Goal: Task Accomplishment & Management: Manage account settings

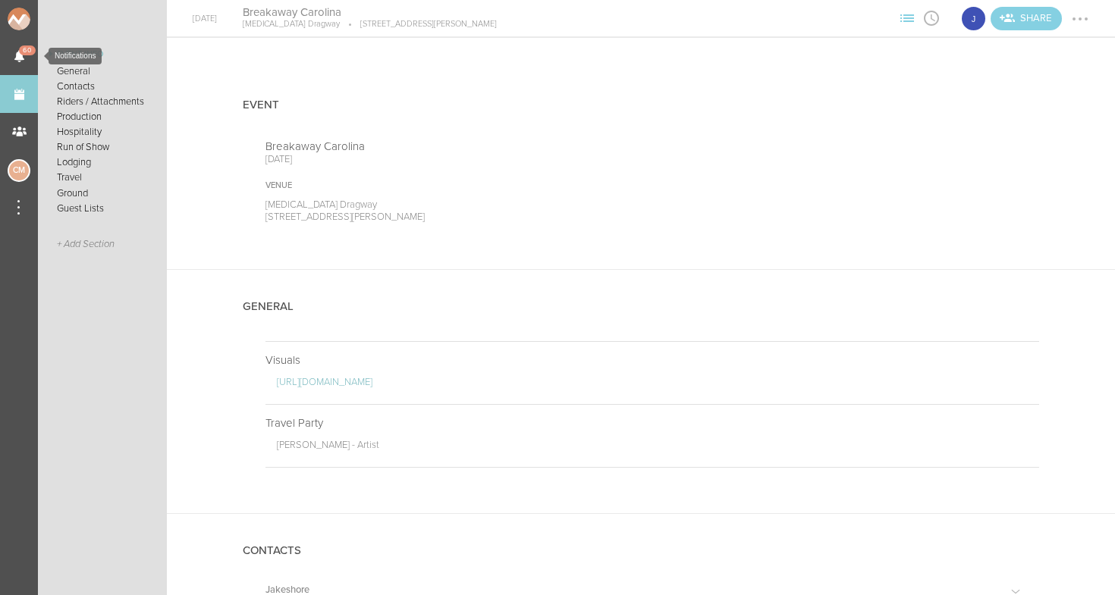
scroll to position [696, 0]
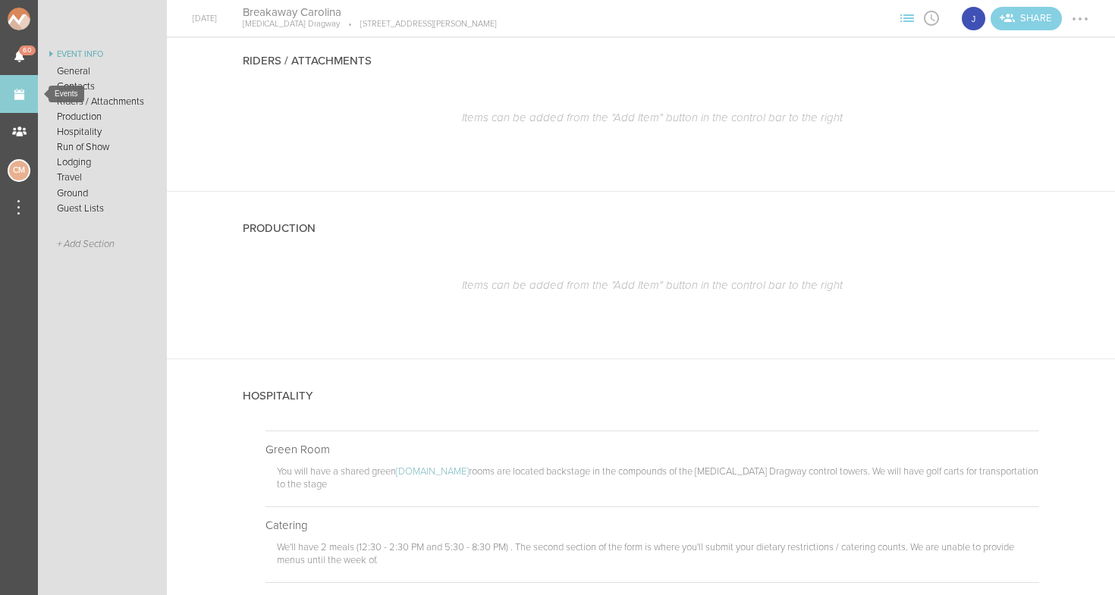
click at [24, 105] on link "Events" at bounding box center [19, 94] width 38 height 38
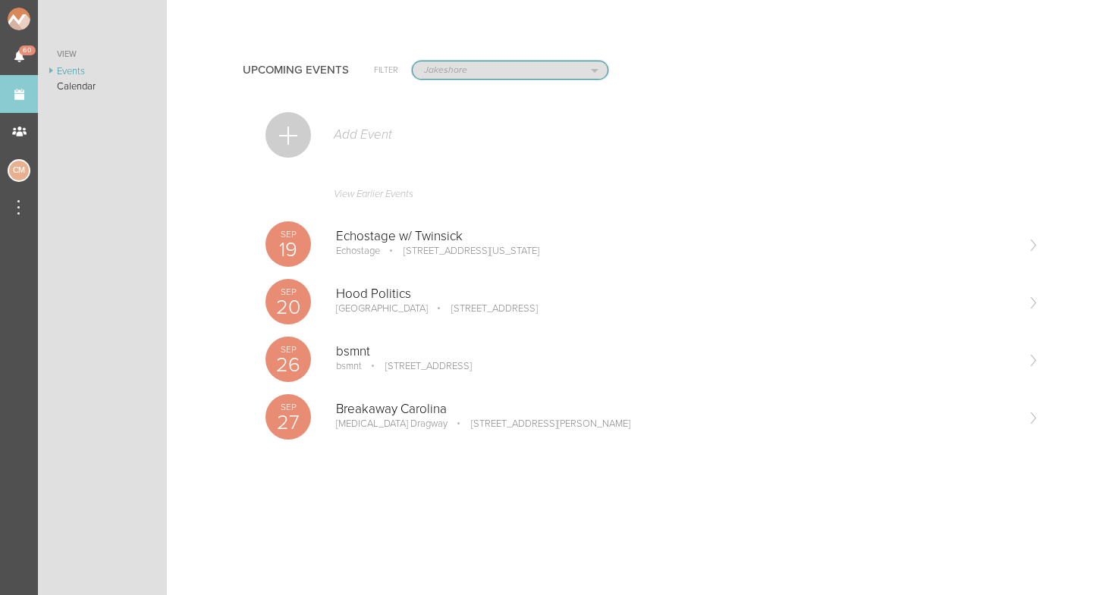
select select "1884"
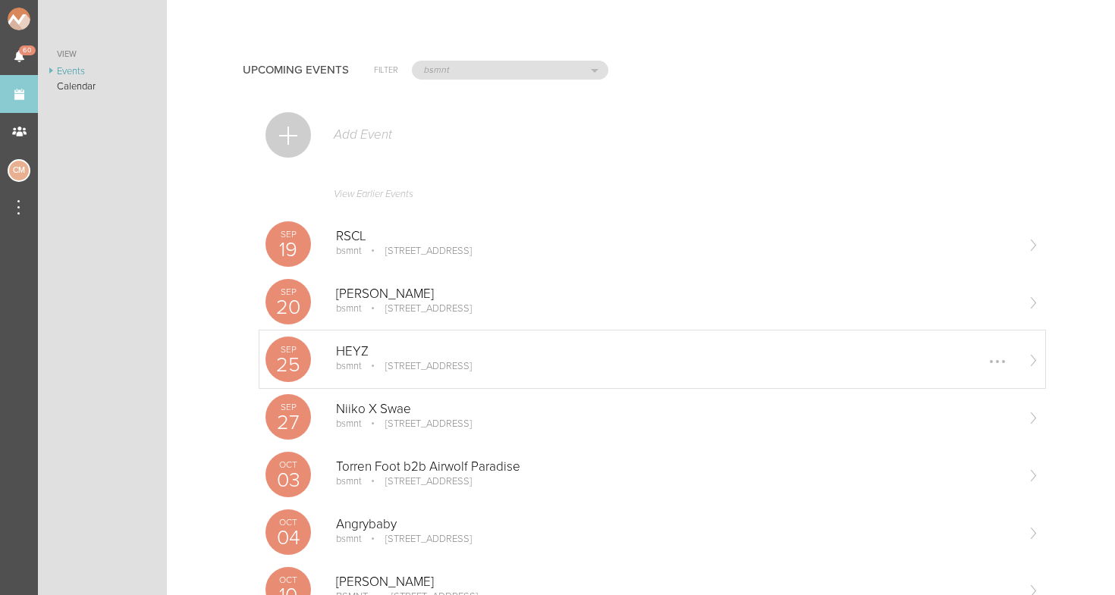
click at [350, 370] on p "bsmnt" at bounding box center [349, 366] width 26 height 12
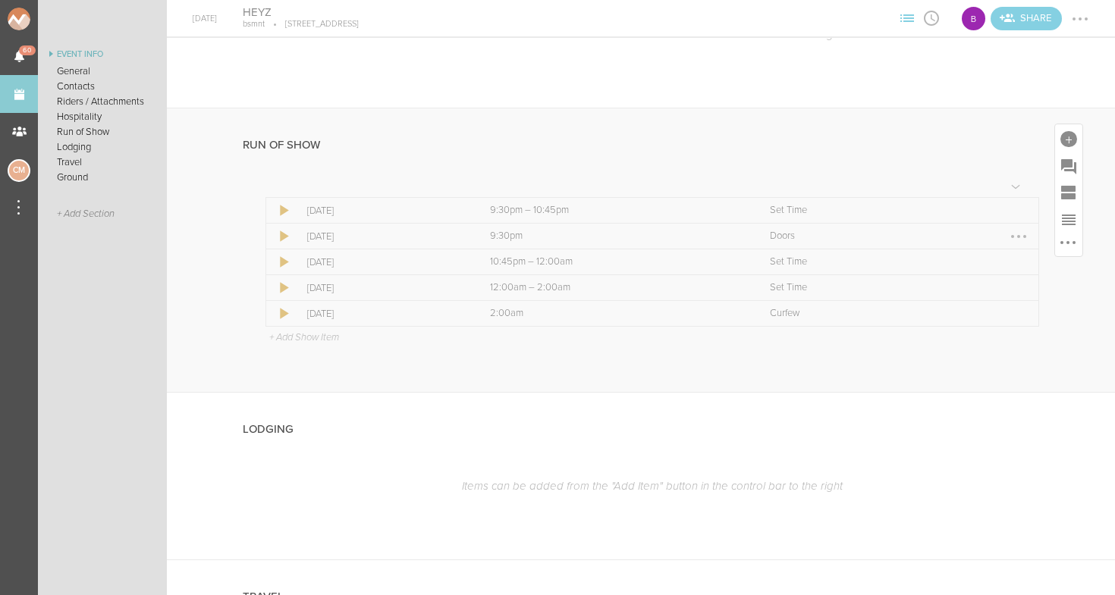
scroll to position [878, 0]
click at [1019, 235] on div at bounding box center [1019, 243] width 24 height 24
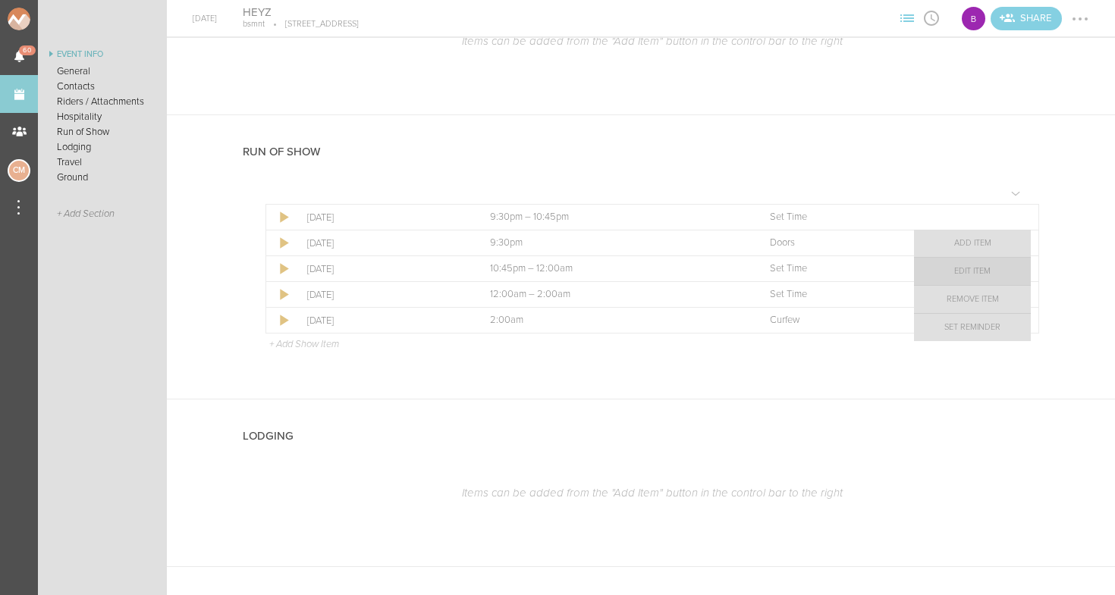
click at [1003, 276] on link "Edit Item" at bounding box center [972, 271] width 117 height 27
select select "Doors"
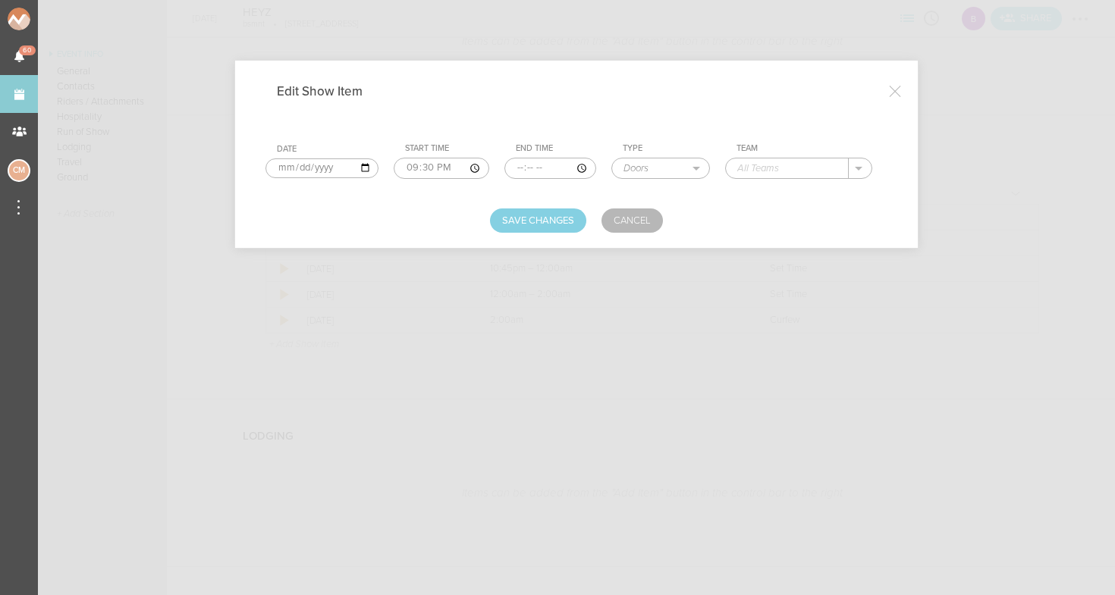
click at [403, 166] on input "21:30" at bounding box center [441, 168] width 95 height 21
click at [415, 166] on input "22:30" at bounding box center [440, 168] width 93 height 21
click at [436, 162] on input "22:00" at bounding box center [440, 168] width 93 height 21
type input "22:00"
click at [556, 196] on form "Date 2025-09-25 Start Time 22:00 End Time Type Load In Soundcheck Line Check Pr…" at bounding box center [576, 177] width 622 height 111
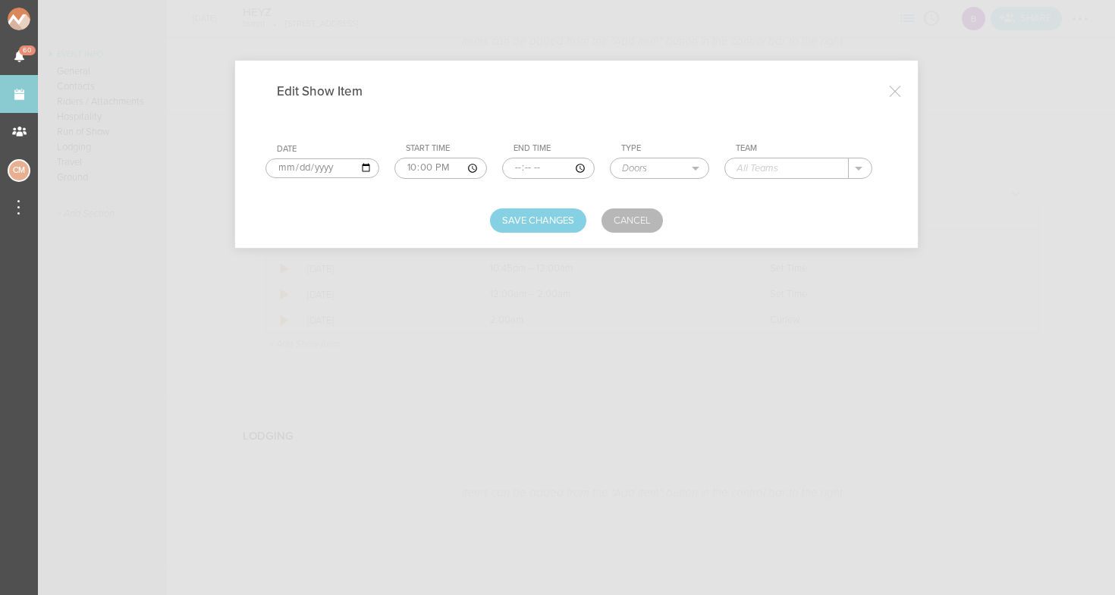
click at [764, 168] on input "text" at bounding box center [787, 169] width 124 height 20
click at [752, 187] on p "bsmnt" at bounding box center [766, 190] width 28 height 12
type input "bsmnt"
click at [558, 210] on button "Save Changes" at bounding box center [538, 221] width 96 height 24
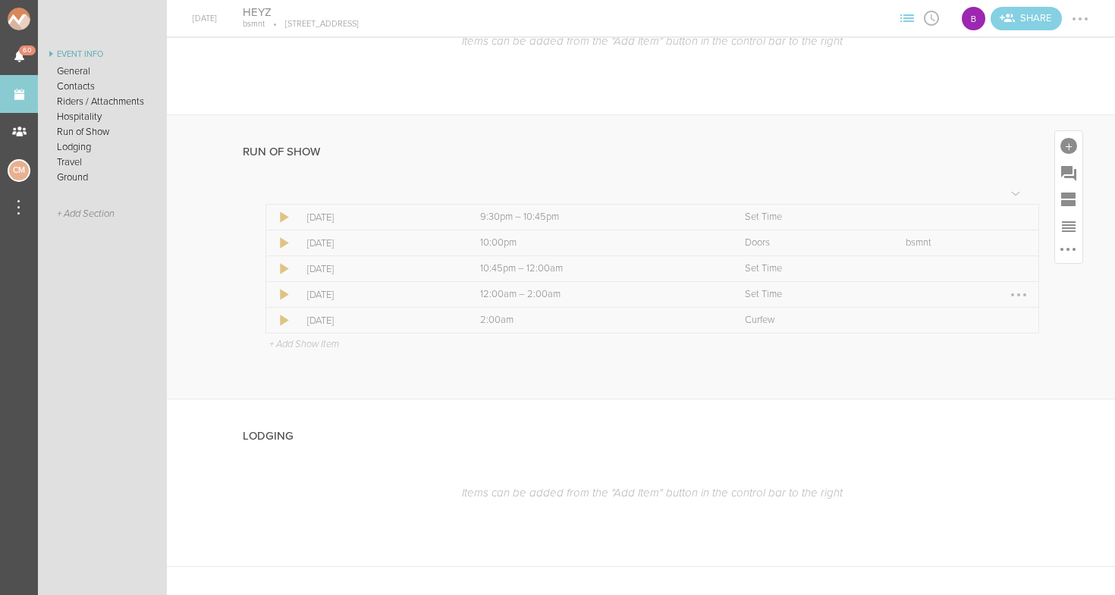
click at [1019, 294] on div at bounding box center [1018, 295] width 3 height 3
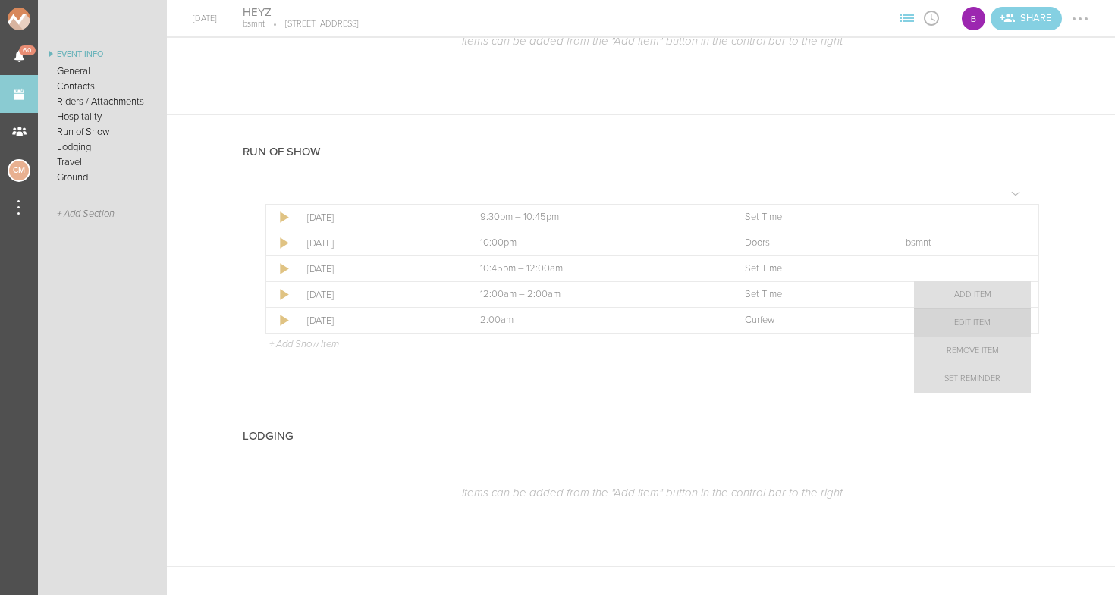
click at [1002, 328] on link "Edit Item" at bounding box center [972, 322] width 117 height 27
select select "Set Time"
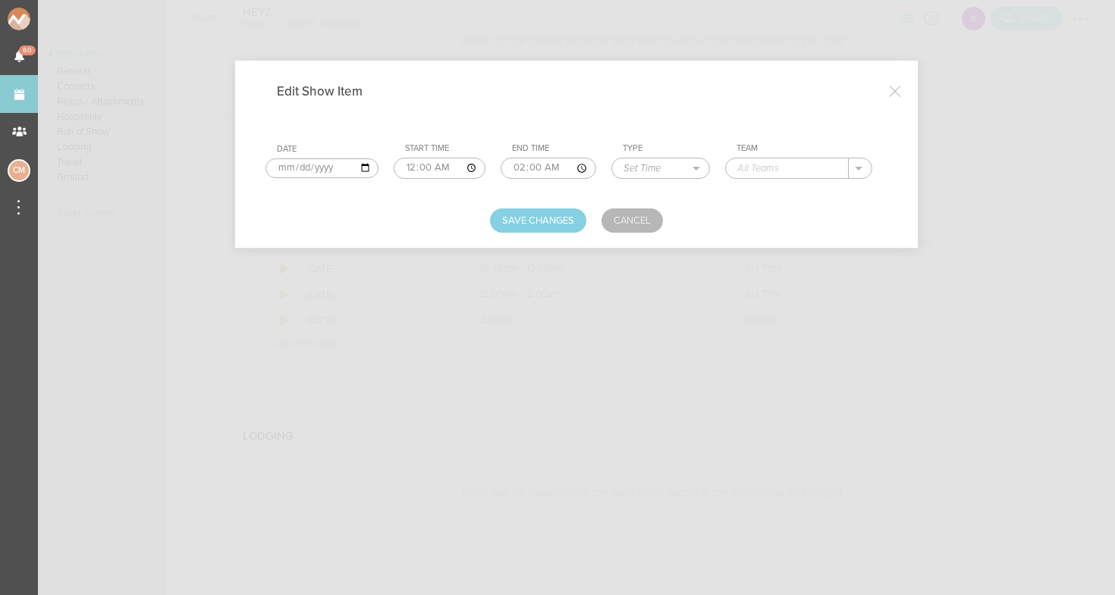
click at [397, 168] on input "00:00" at bounding box center [440, 168] width 92 height 21
click at [412, 169] on input "00:00" at bounding box center [440, 168] width 92 height 21
click at [426, 162] on input "00:30" at bounding box center [440, 168] width 92 height 21
type input "00:30"
click at [501, 168] on input "02:00" at bounding box center [548, 168] width 95 height 21
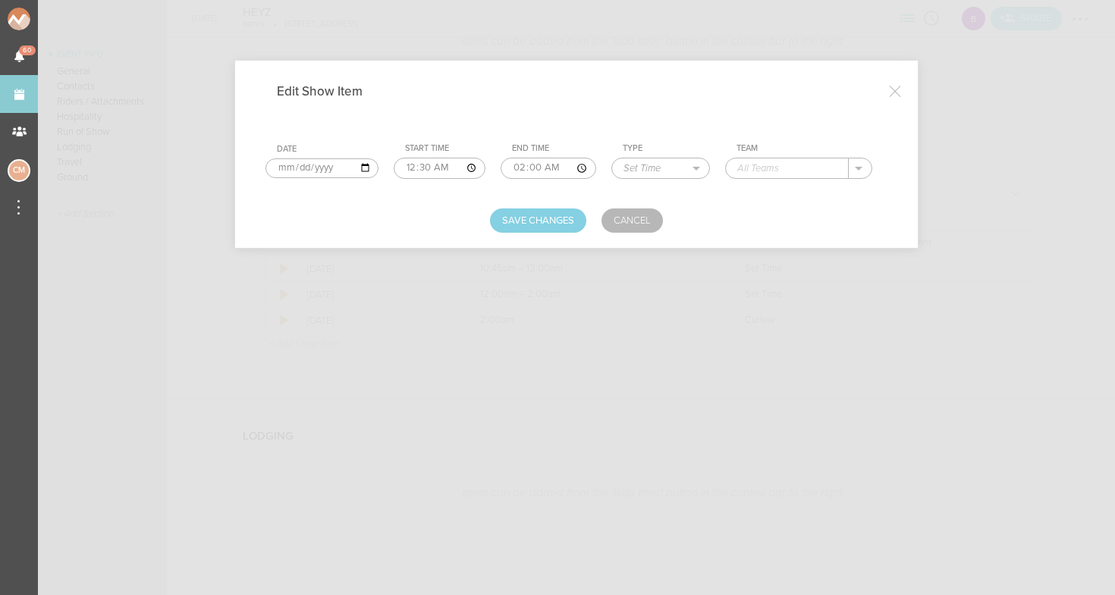
click at [514, 165] on input "02:00" at bounding box center [548, 168] width 95 height 21
click at [534, 168] on input "02:00" at bounding box center [548, 168] width 95 height 21
click at [748, 166] on input "text" at bounding box center [787, 169] width 123 height 20
type input "HEYZ"
click at [537, 216] on button "Save Changes" at bounding box center [538, 221] width 96 height 24
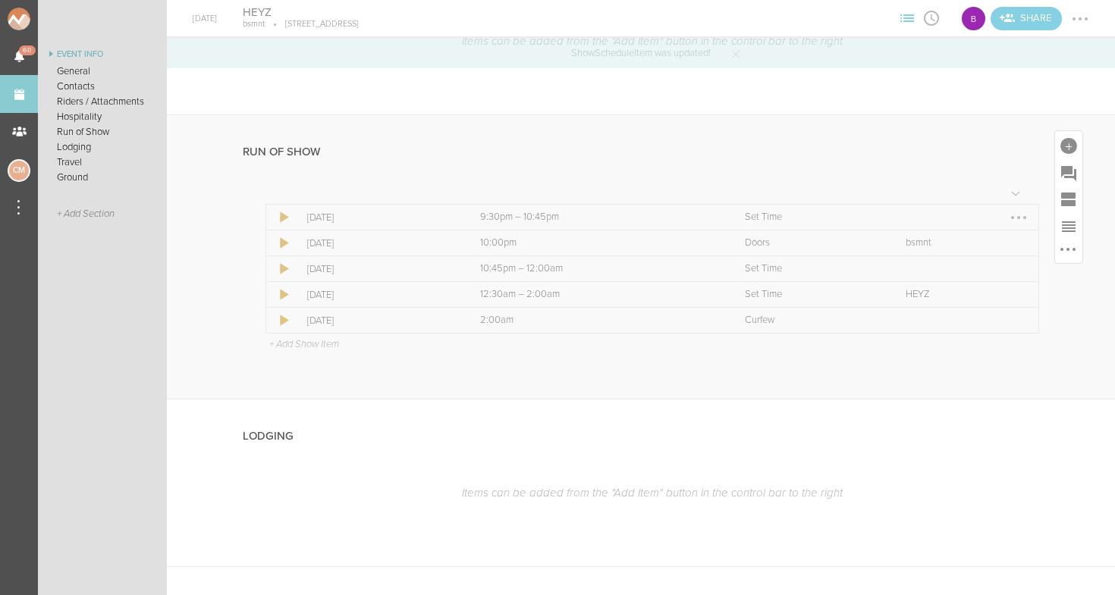
click at [1020, 215] on div at bounding box center [1019, 218] width 24 height 24
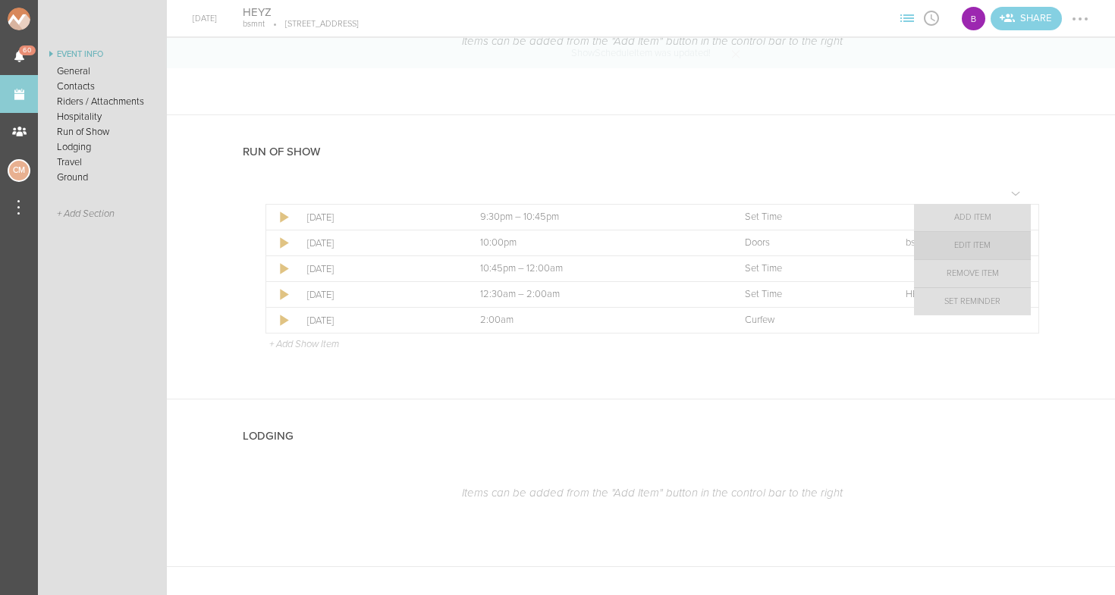
click at [999, 245] on link "Edit Item" at bounding box center [972, 245] width 117 height 27
select select "Set Time"
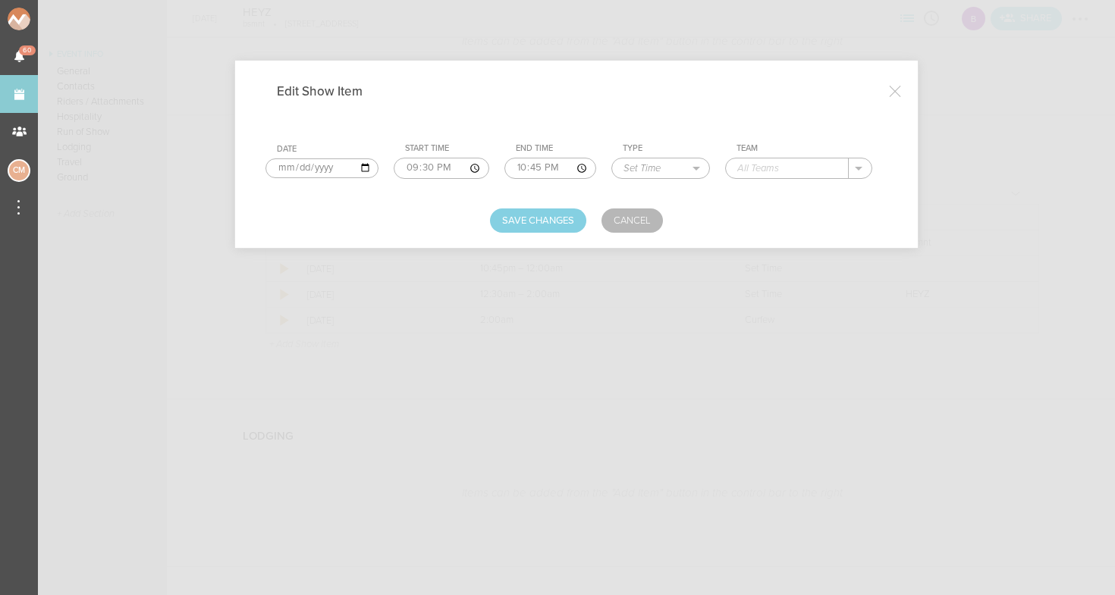
click at [397, 171] on input "21:30" at bounding box center [441, 168] width 95 height 21
click at [412, 171] on input "22:30" at bounding box center [440, 168] width 93 height 21
click at [429, 168] on input "22:00" at bounding box center [440, 168] width 93 height 21
type input "22:00"
click at [502, 164] on input "22:45" at bounding box center [548, 168] width 93 height 21
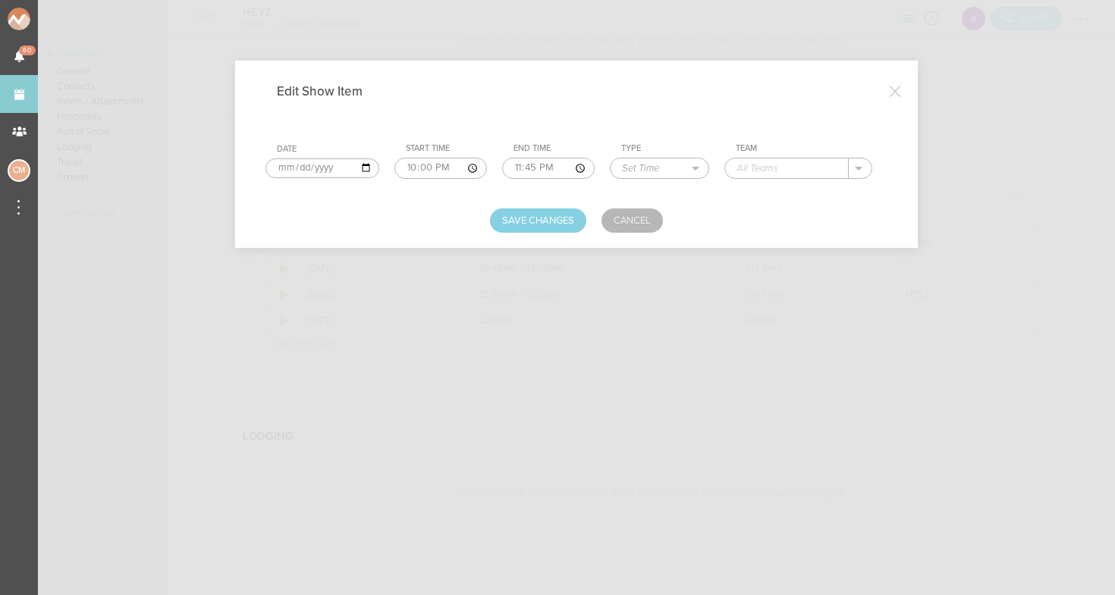
click at [520, 170] on input "23:45" at bounding box center [548, 168] width 93 height 21
click at [511, 168] on input "23:45" at bounding box center [548, 168] width 93 height 21
click at [532, 165] on input "23:15" at bounding box center [548, 168] width 93 height 21
type input "23:15"
click at [796, 166] on input "text" at bounding box center [787, 169] width 124 height 20
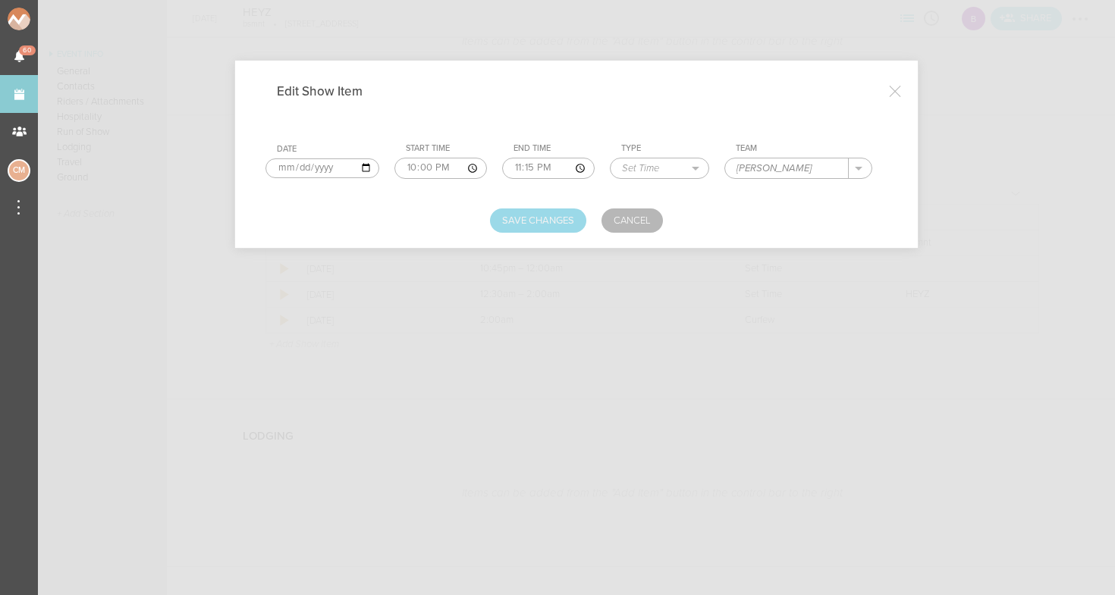
type input "Fleury"
click at [552, 223] on button "Save Changes" at bounding box center [538, 221] width 96 height 24
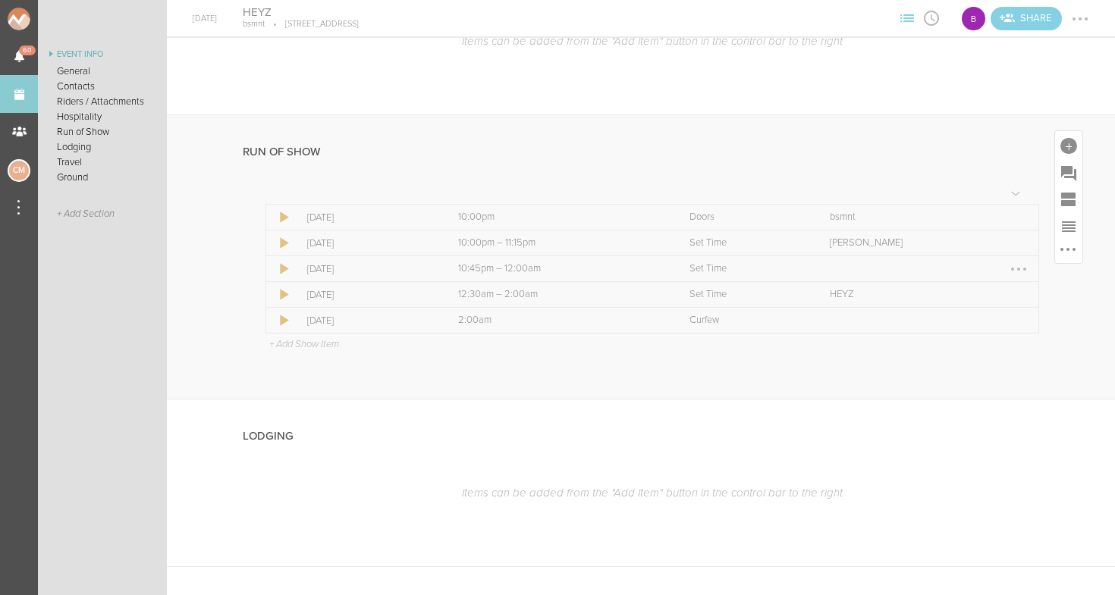
click at [1013, 269] on div at bounding box center [1019, 269] width 24 height 24
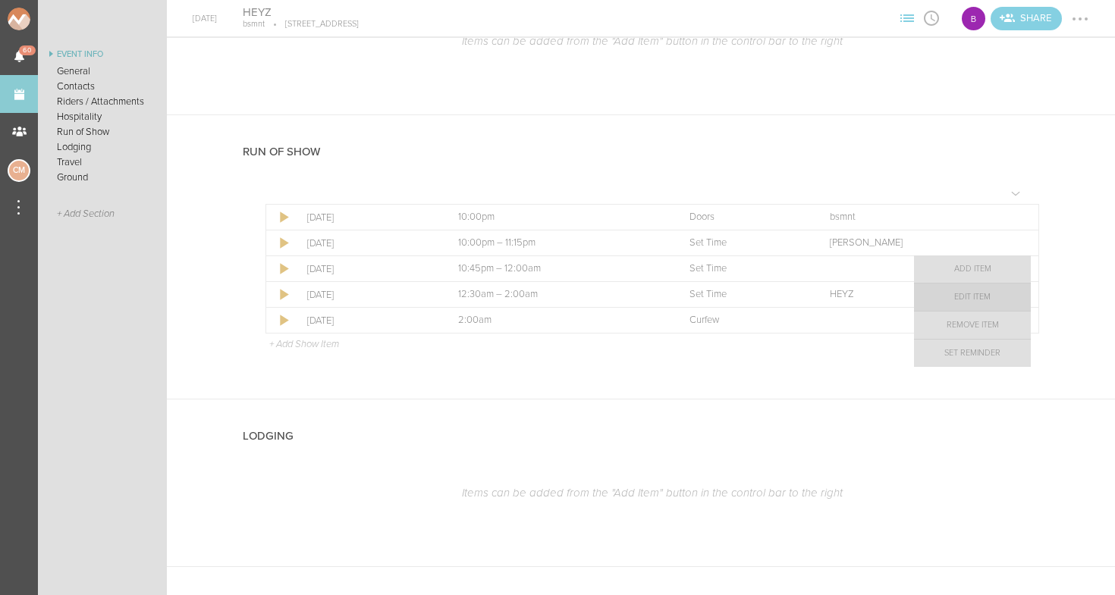
click at [988, 300] on link "Edit Item" at bounding box center [972, 297] width 117 height 27
select select "Set Time"
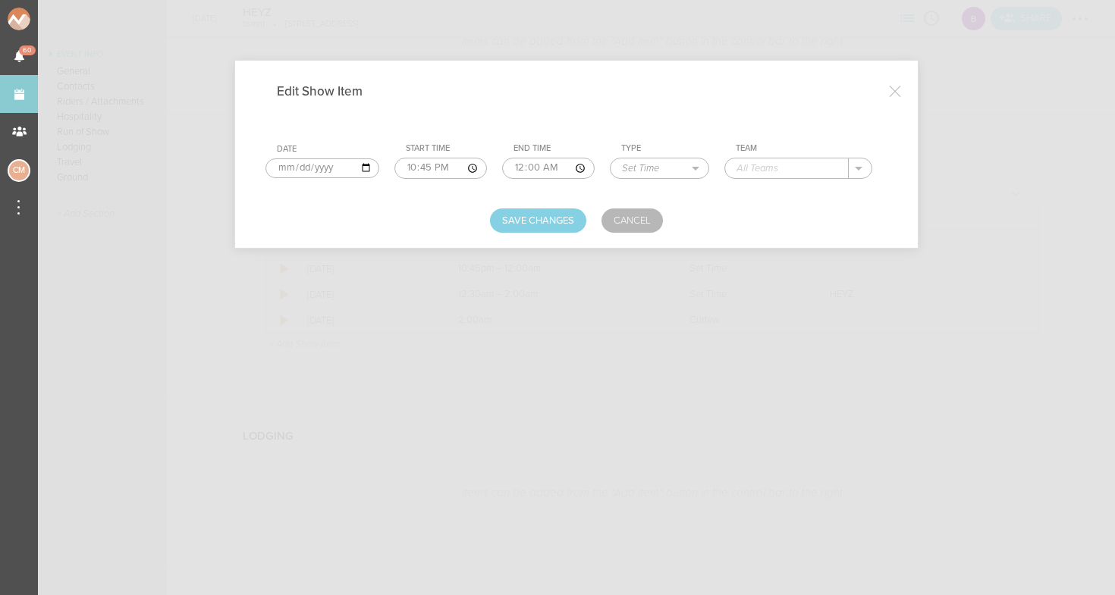
click at [394, 166] on input "22:45" at bounding box center [440, 168] width 93 height 21
click at [414, 168] on input "23:45" at bounding box center [440, 168] width 93 height 21
click at [429, 166] on input "23:15" at bounding box center [440, 168] width 93 height 21
type input "23:15"
click at [502, 165] on input "00:00" at bounding box center [548, 168] width 93 height 21
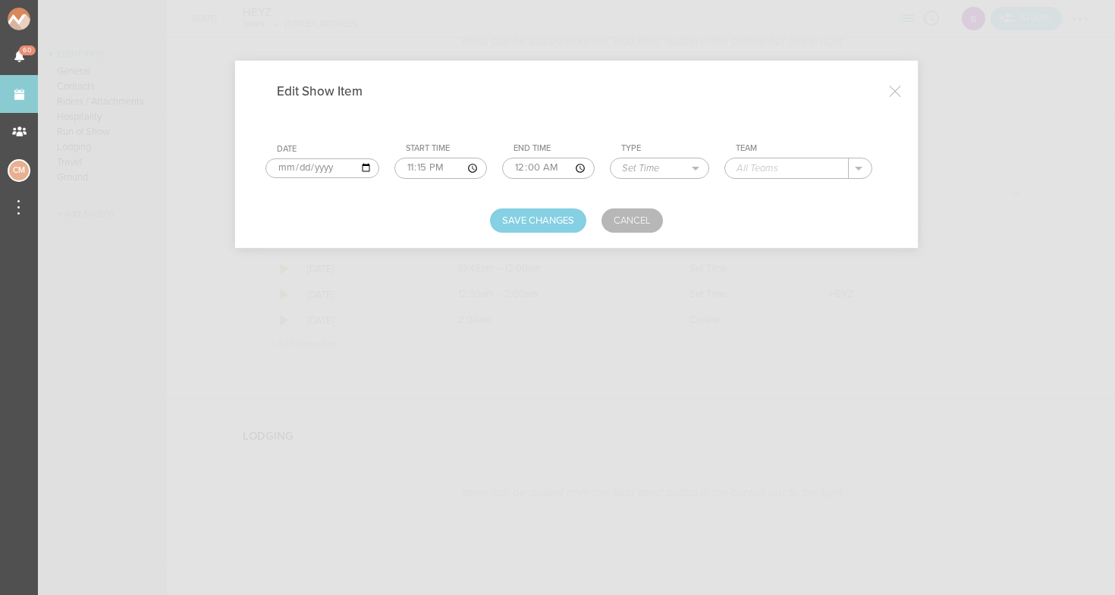
click at [509, 168] on input "00:00" at bounding box center [548, 168] width 93 height 21
click at [523, 167] on input "00:30" at bounding box center [548, 168] width 93 height 21
type input "00:30"
click at [739, 170] on input "text" at bounding box center [787, 169] width 124 height 20
type input "Phantasm"
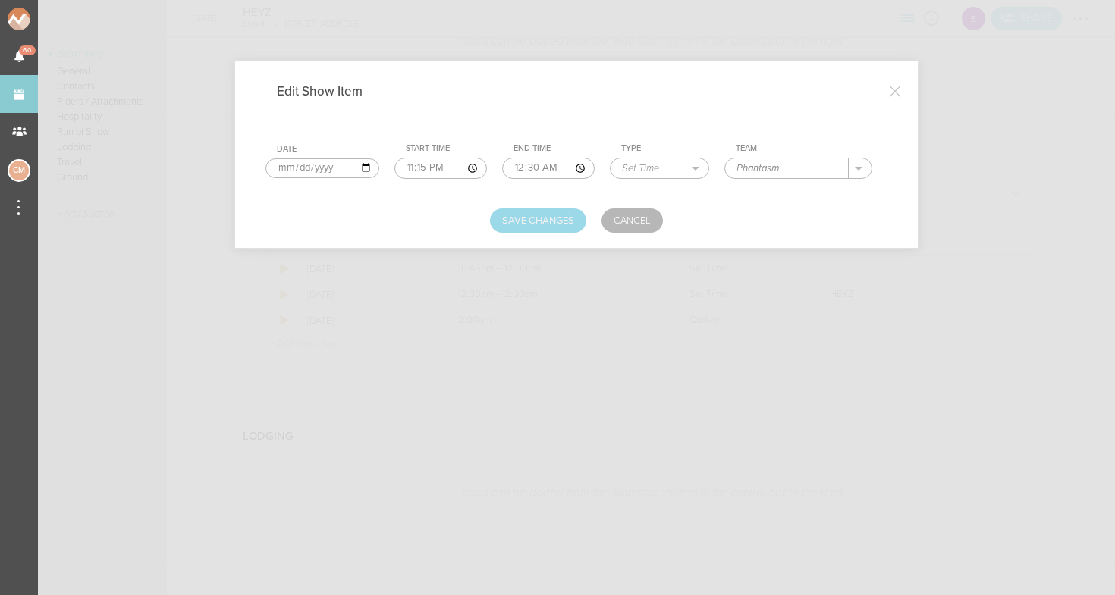
click at [547, 218] on button "Save Changes" at bounding box center [538, 221] width 96 height 24
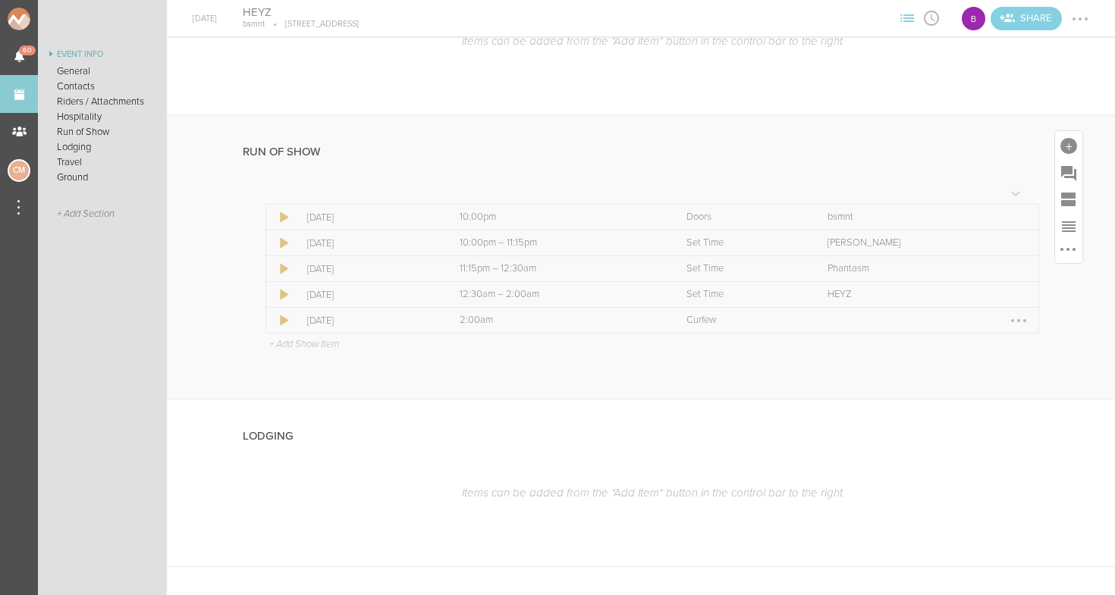
click at [1022, 317] on div at bounding box center [1019, 321] width 24 height 24
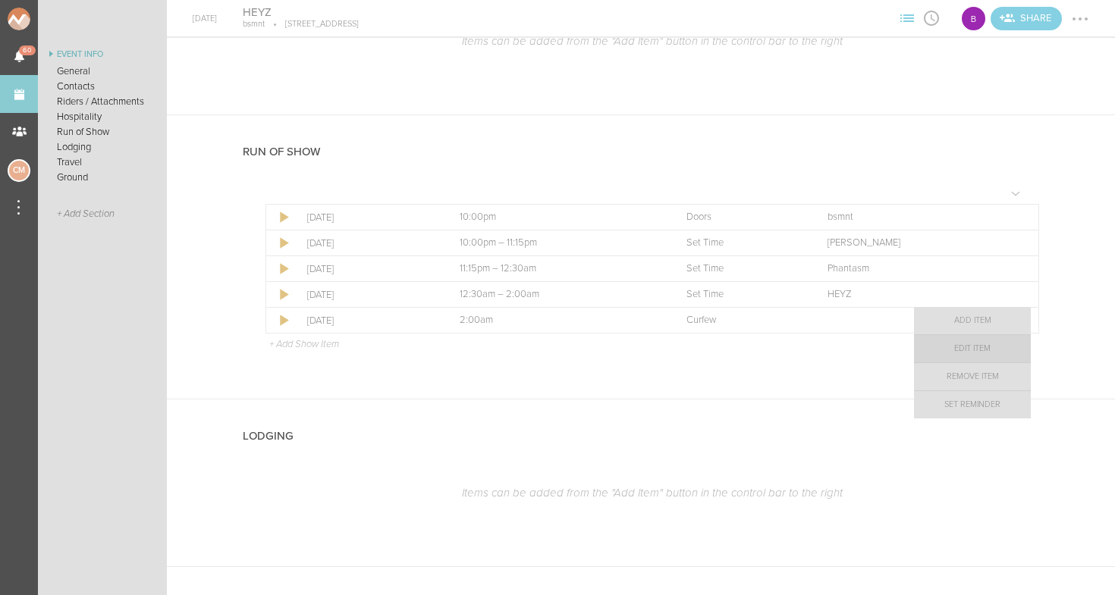
click at [981, 351] on link "Edit Item" at bounding box center [972, 348] width 117 height 27
select select "Curfew"
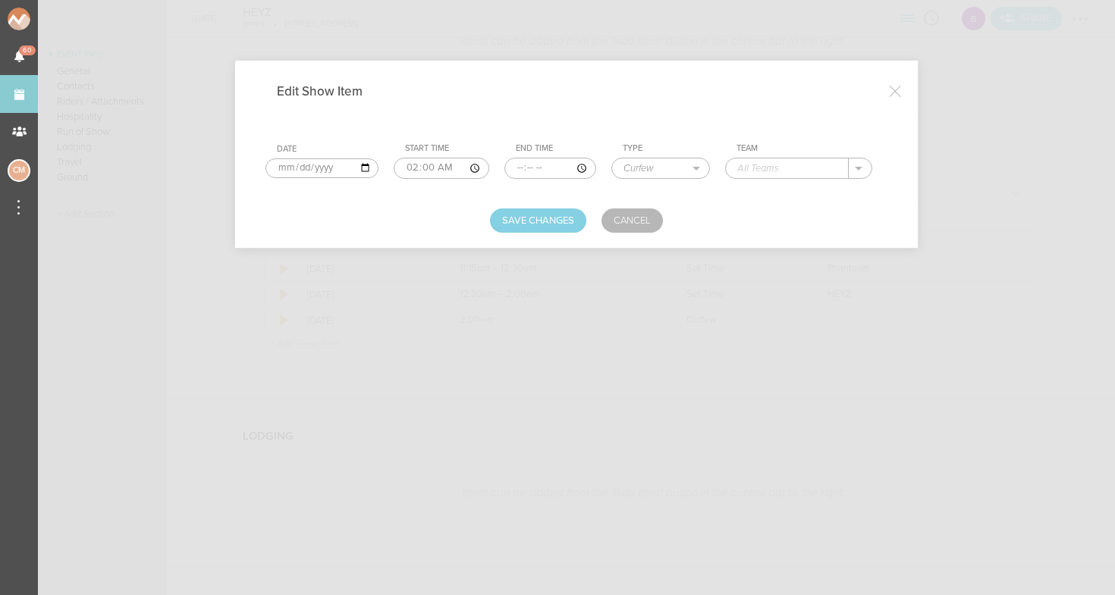
click at [742, 176] on input "text" at bounding box center [787, 169] width 123 height 20
type input "bsmnt"
click at [590, 193] on form "Date 2025-09-25 Start Time 02:00 End Time Type Load In Soundcheck Line Check Pr…" at bounding box center [576, 177] width 622 height 111
click at [551, 221] on button "Save Changes" at bounding box center [538, 221] width 96 height 24
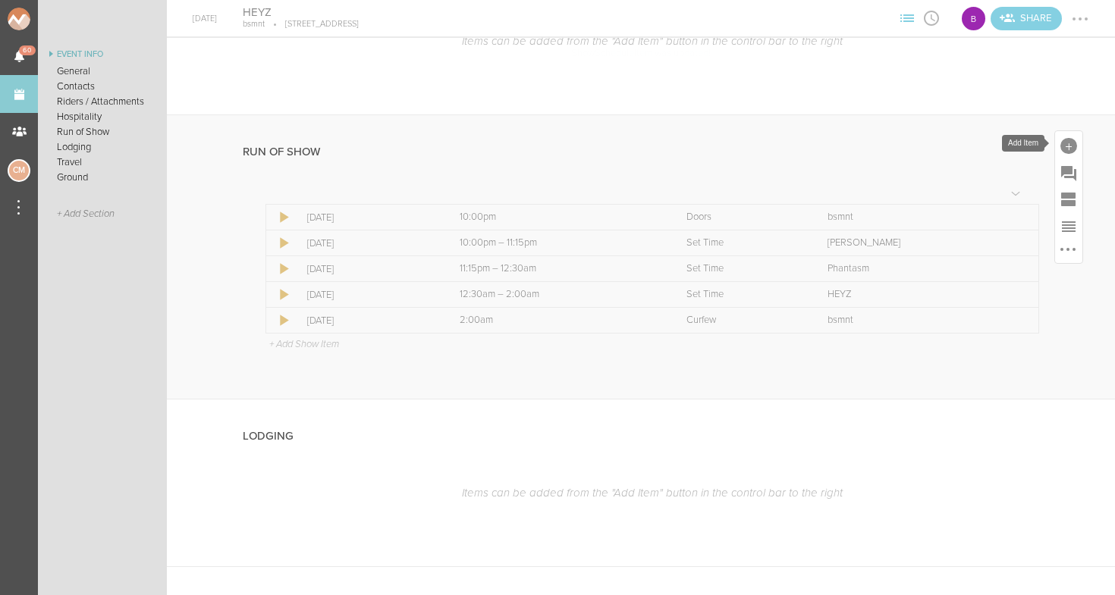
click at [1063, 146] on div at bounding box center [1068, 146] width 17 height 17
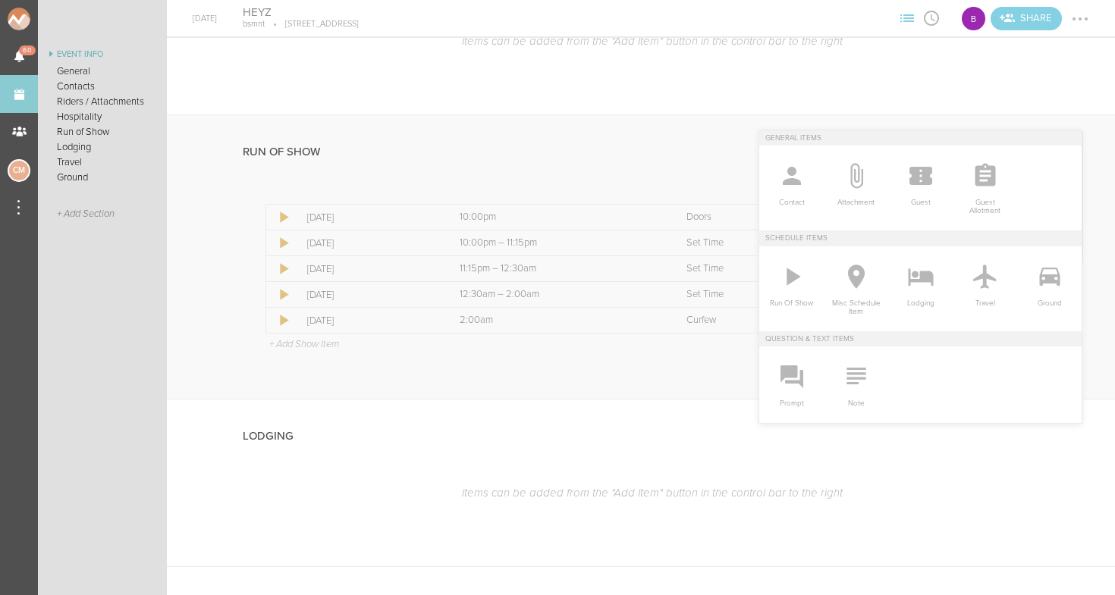
click at [1063, 146] on div "Contact Attachment Guest Guest Allotment" at bounding box center [920, 188] width 322 height 85
click at [792, 282] on icon at bounding box center [792, 277] width 30 height 30
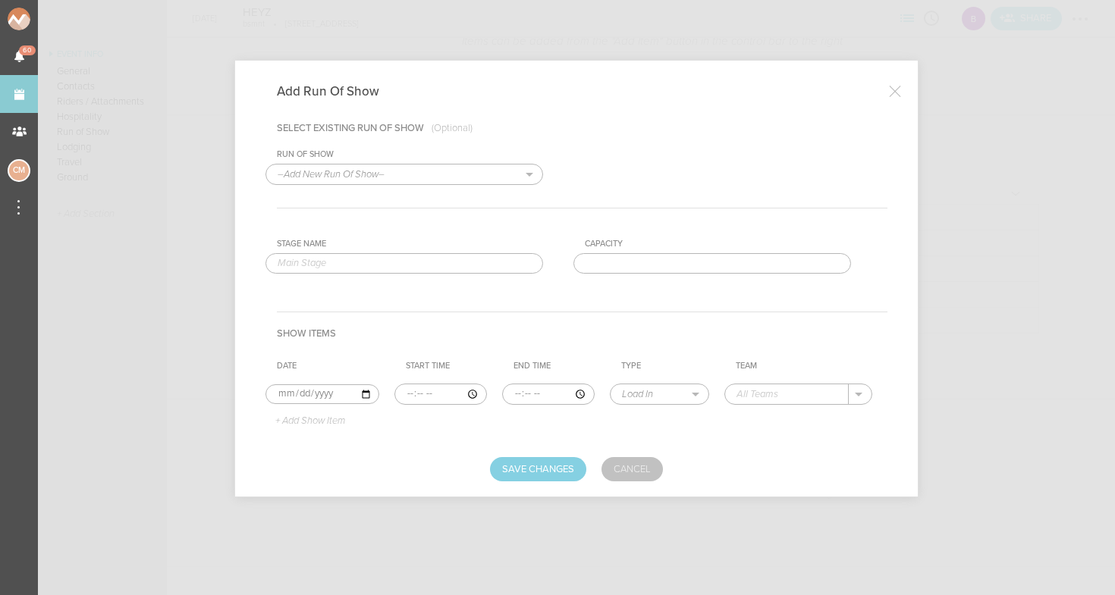
click at [635, 465] on link "Cancel" at bounding box center [631, 469] width 61 height 24
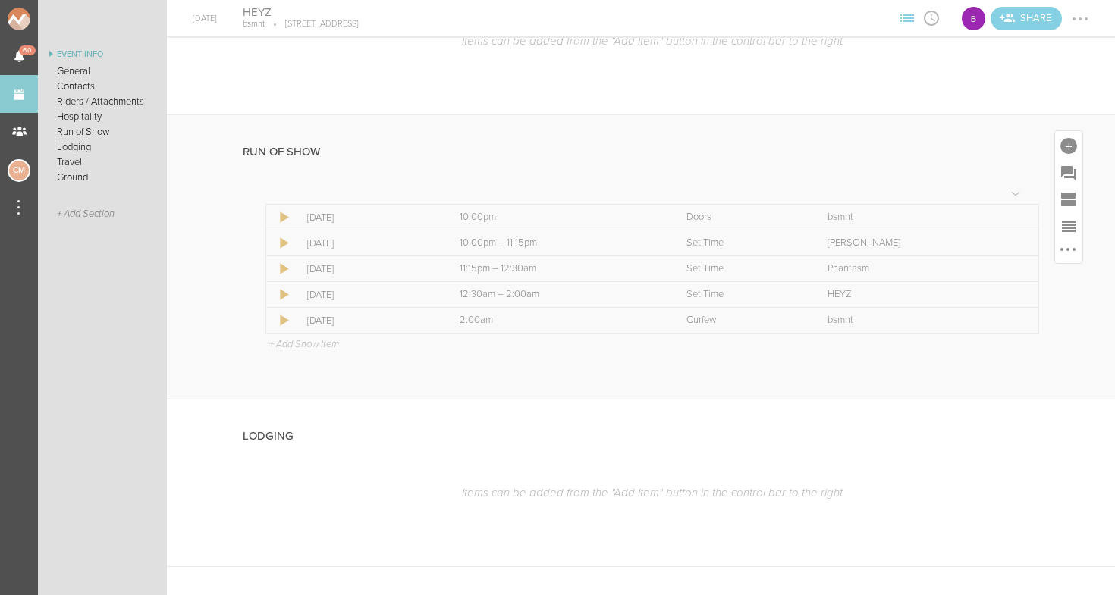
click at [982, 197] on div "Icon Date Sep 25 Time 10:00pm Kind Doors Team bsmnt Icon Date Sep 25 Time 10:00…" at bounding box center [652, 270] width 774 height 167
click at [979, 190] on div at bounding box center [981, 193] width 24 height 24
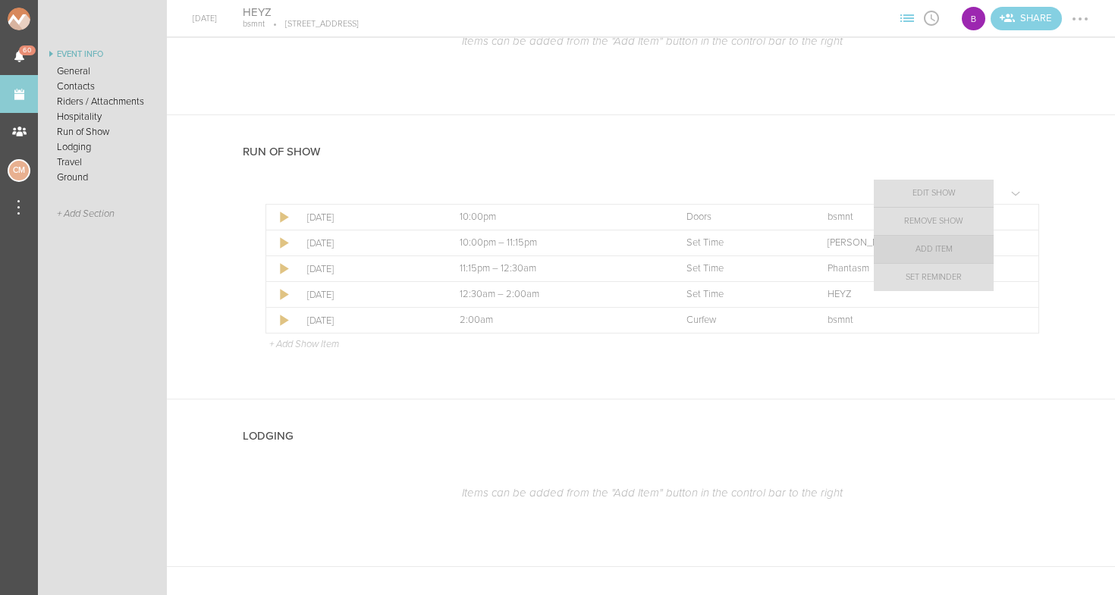
click at [955, 248] on link "Add Item" at bounding box center [934, 249] width 120 height 27
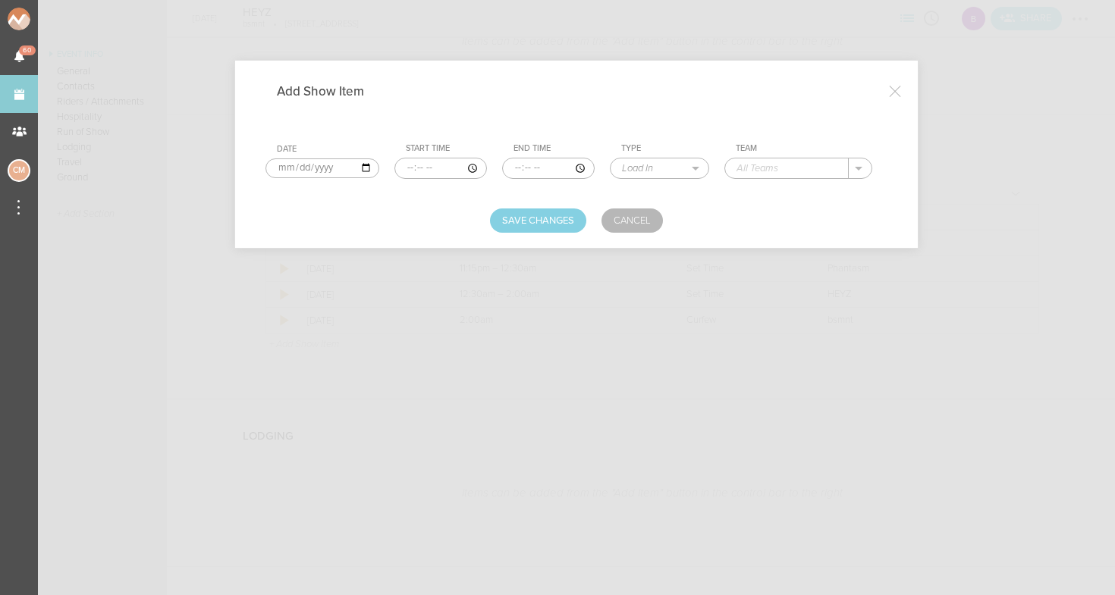
click at [394, 168] on input "time" at bounding box center [440, 168] width 93 height 21
click at [412, 170] on input "time" at bounding box center [440, 168] width 93 height 21
click at [435, 165] on input "time" at bounding box center [440, 168] width 93 height 21
type input "21:30"
select select "Soundcheck"
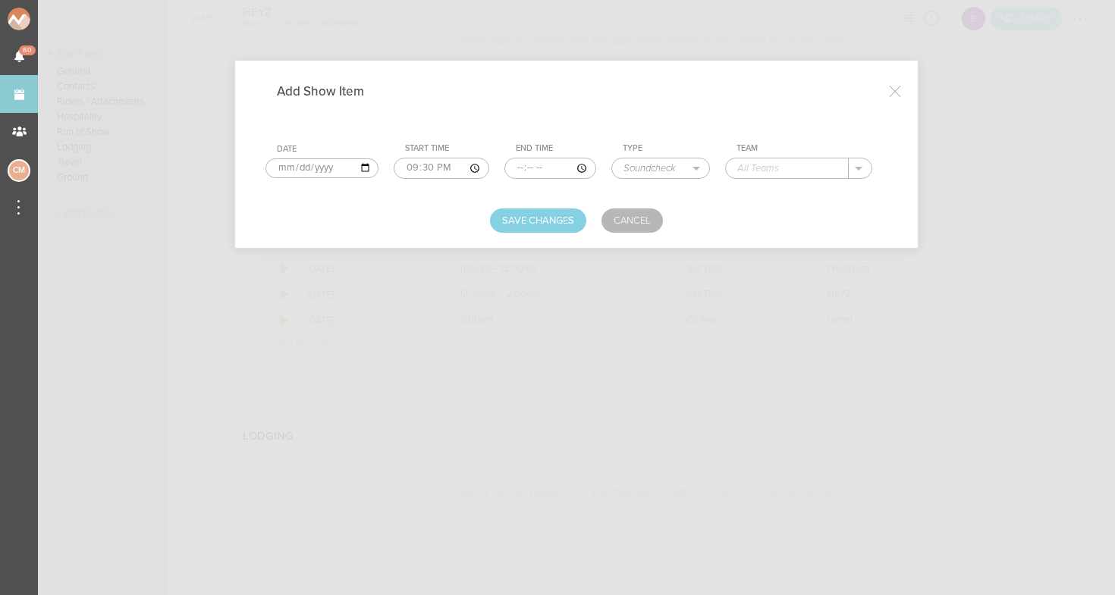
click at [726, 167] on input "text" at bounding box center [787, 169] width 123 height 20
type input "HEYZ"
click at [579, 215] on button "Save Changes" at bounding box center [538, 221] width 96 height 24
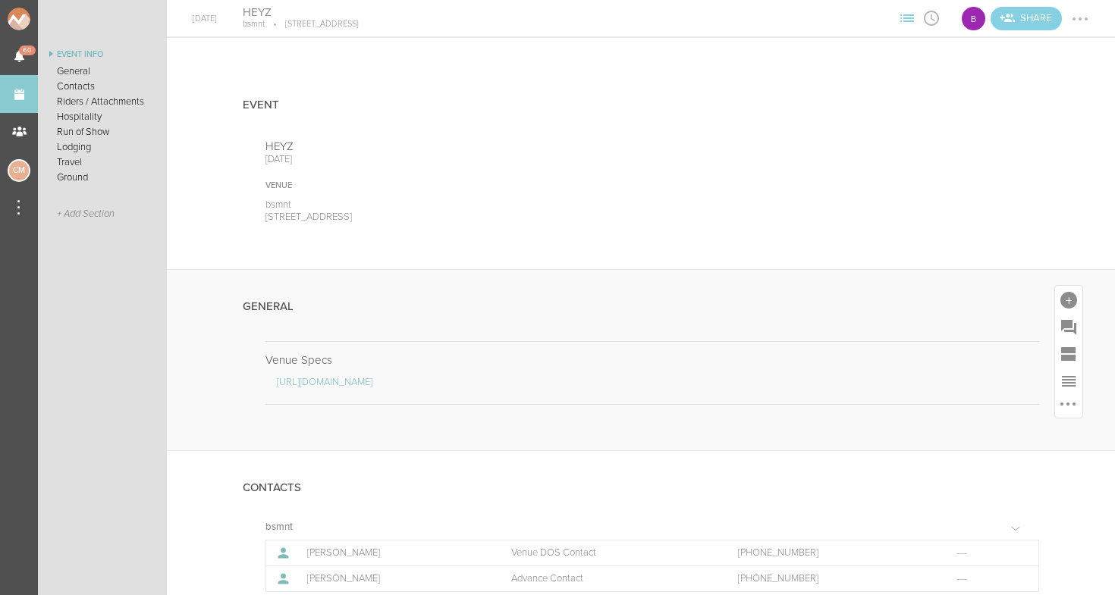
scroll to position [0, 0]
click at [1069, 300] on div at bounding box center [1068, 300] width 17 height 17
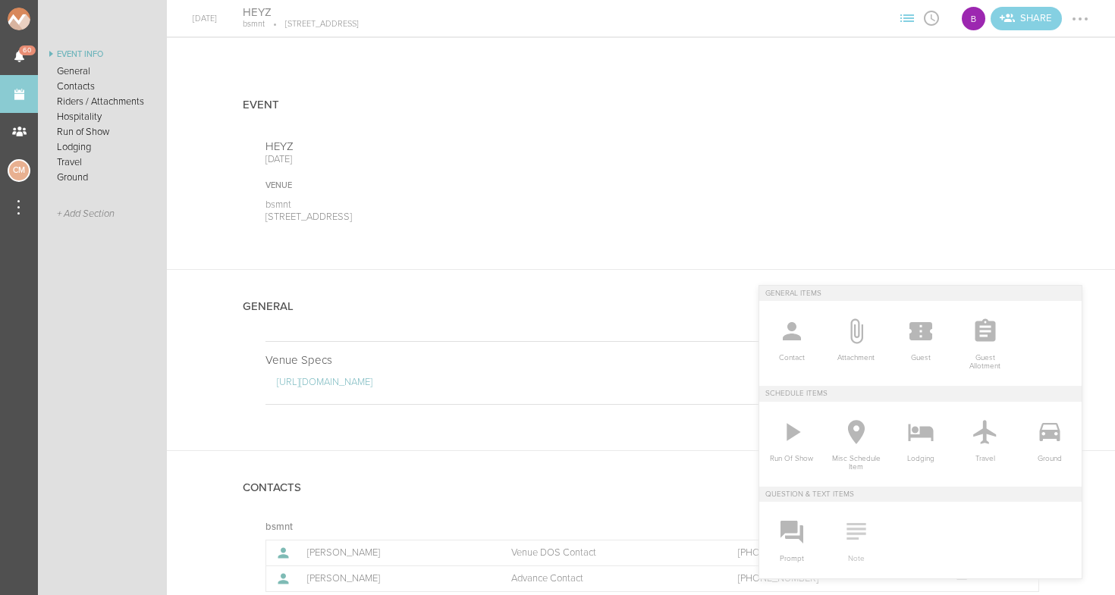
click at [870, 532] on icon at bounding box center [856, 532] width 30 height 30
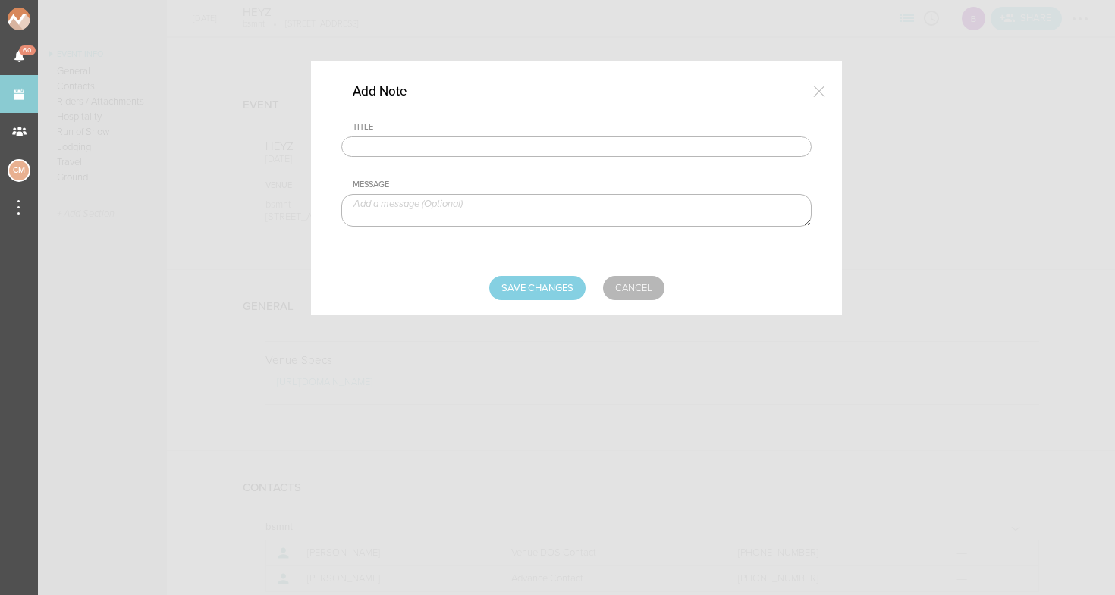
click at [454, 149] on input "text" at bounding box center [576, 147] width 470 height 21
type input "Travel Party"
click at [422, 206] on textarea at bounding box center [576, 210] width 470 height 33
type textarea "<"
type textarea "Mike Hayes - Artist"
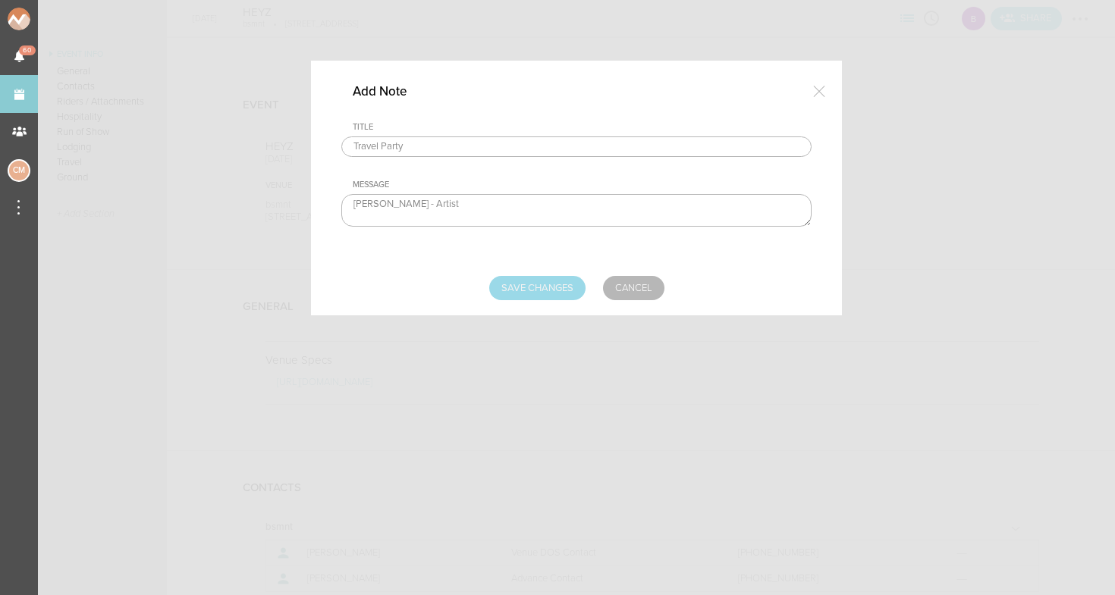
click at [549, 282] on input "Save Changes" at bounding box center [537, 288] width 96 height 24
type input "Saving..."
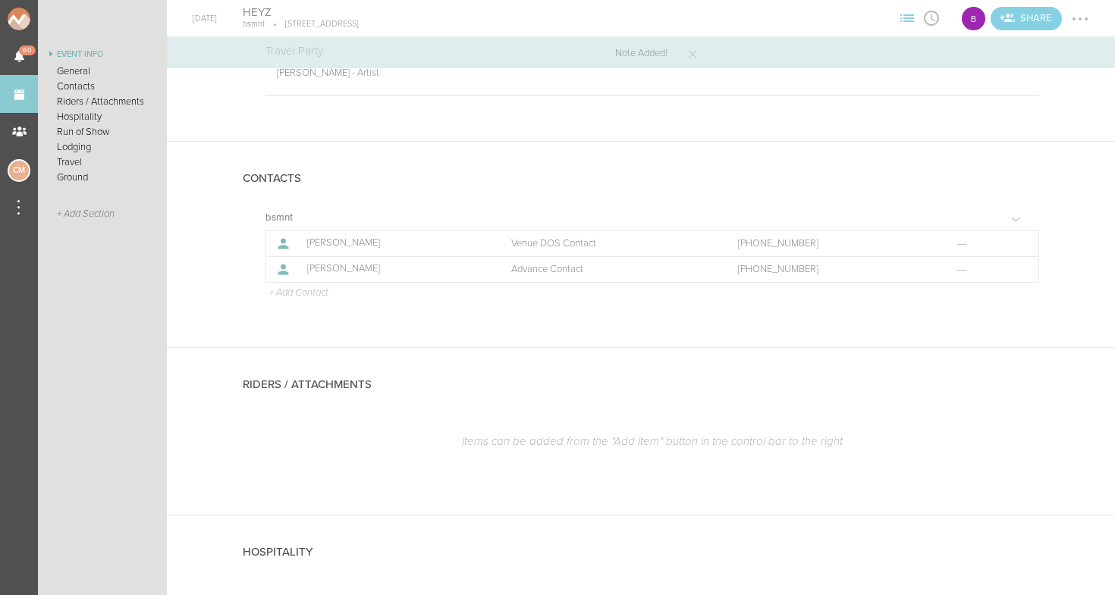
scroll to position [384, 0]
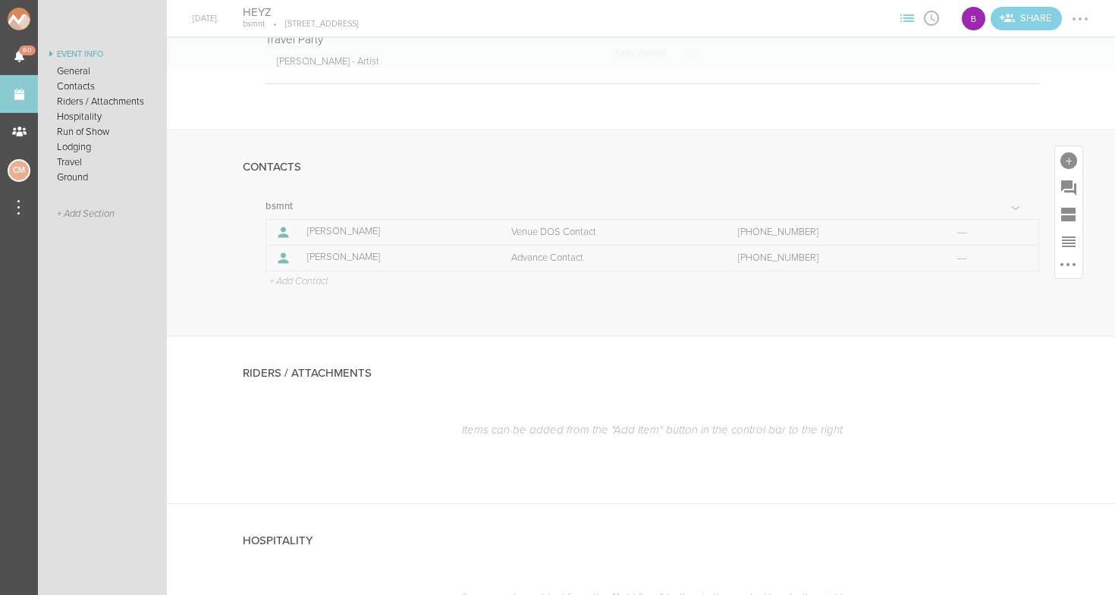
click at [303, 272] on td "+ Add Contact" at bounding box center [652, 281] width 773 height 20
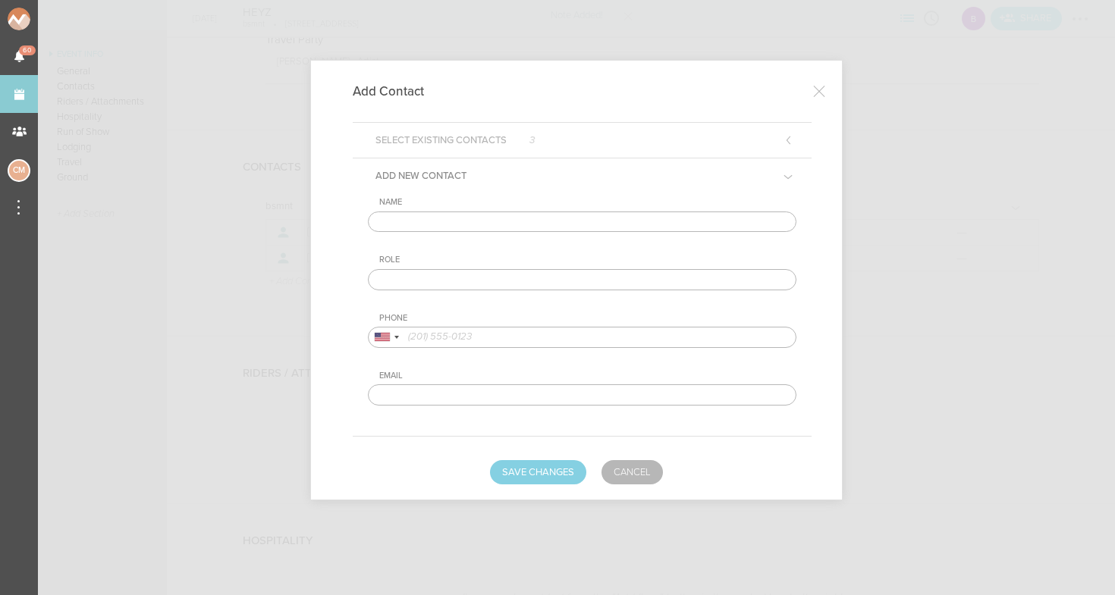
click at [303, 277] on div at bounding box center [557, 297] width 1115 height 595
type input "Mike Hayes"
click at [396, 281] on input "text" at bounding box center [582, 279] width 429 height 21
type input "Artist"
click at [474, 350] on div "Name Mike Hayes Role Artist Phone United States + 1 United Kingdom + 44 Afghani…" at bounding box center [582, 301] width 429 height 209
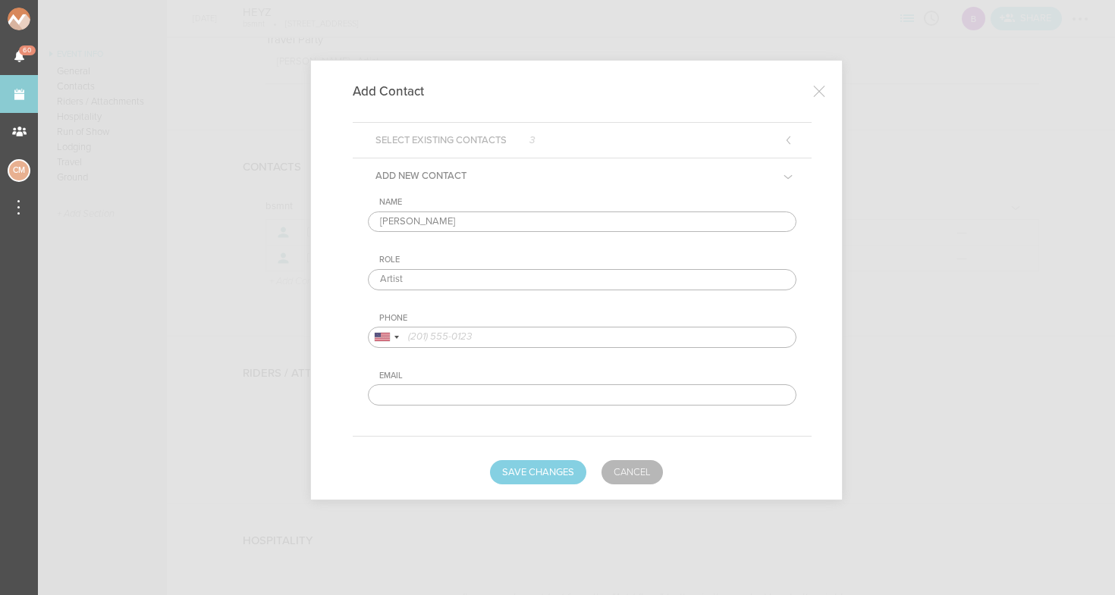
click at [467, 342] on input "tel" at bounding box center [582, 337] width 429 height 21
type input "3364023720"
click at [519, 487] on div "Add Contact Select Existing Contacts 3 Add New Contact Name Mike Hayes Role Art…" at bounding box center [576, 280] width 531 height 439
click at [524, 473] on button "Save Changes" at bounding box center [538, 472] width 96 height 24
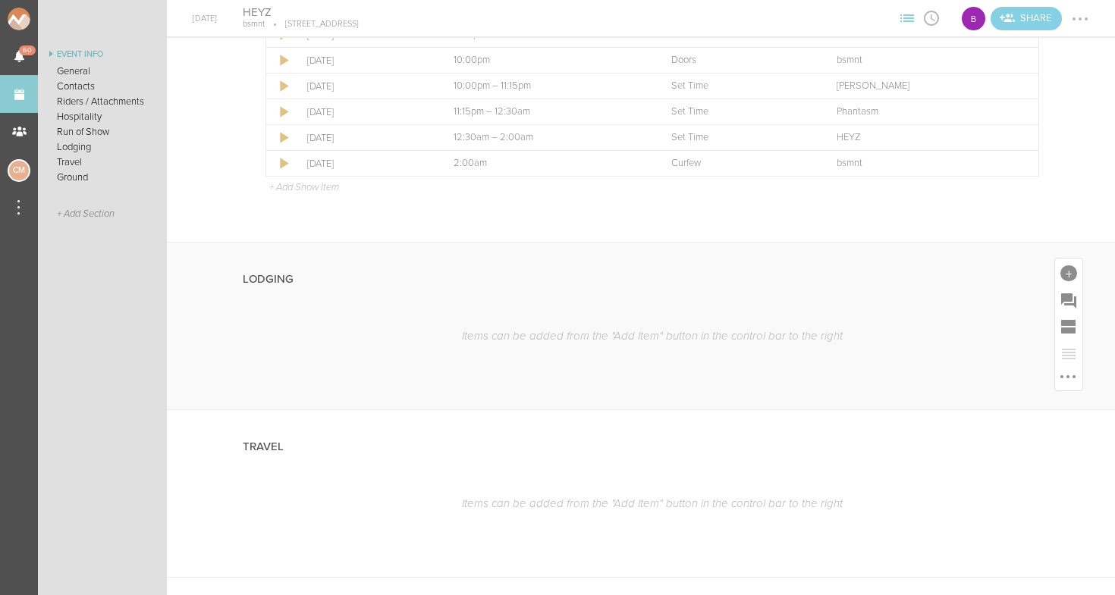
scroll to position [1220, 0]
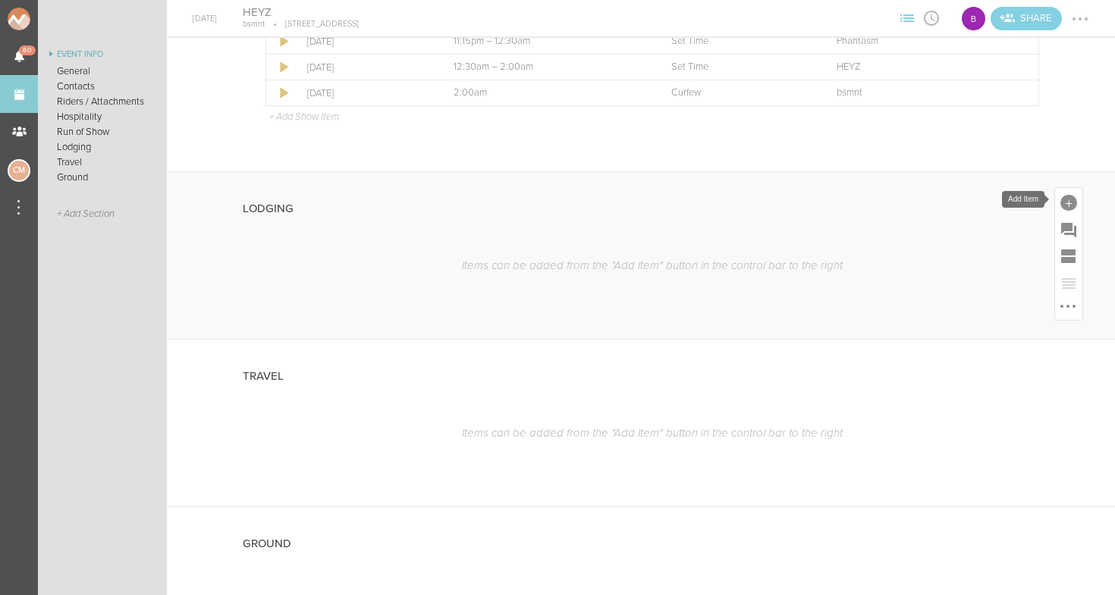
click at [1076, 203] on div at bounding box center [1068, 203] width 17 height 17
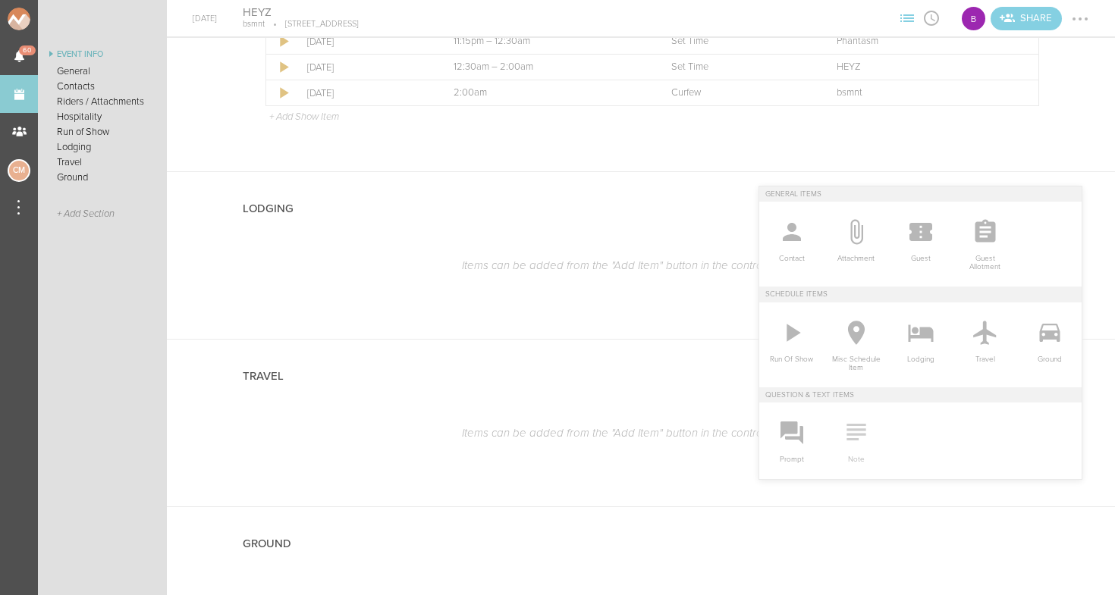
click at [855, 441] on icon at bounding box center [856, 432] width 30 height 30
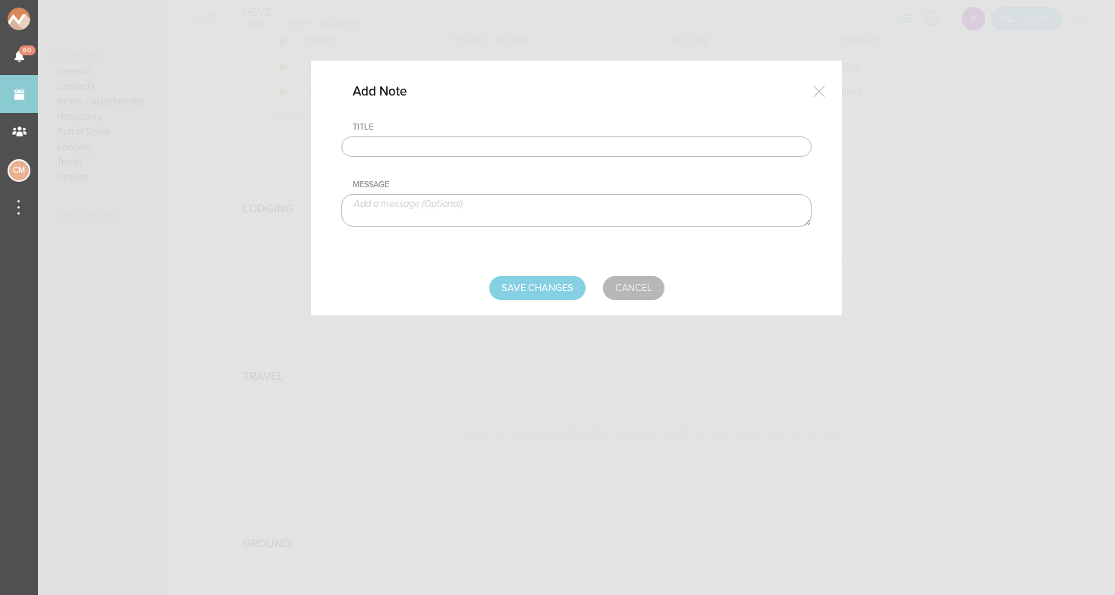
click at [539, 147] on input "text" at bounding box center [576, 147] width 470 height 21
type input "Lodging / Ground"
click at [499, 206] on textarea at bounding box center [576, 210] width 470 height 33
paste textarea "$500 buyout to be sent with final payment"
click at [369, 203] on textarea "$500 buyout to be sent with final payment" at bounding box center [576, 210] width 470 height 33
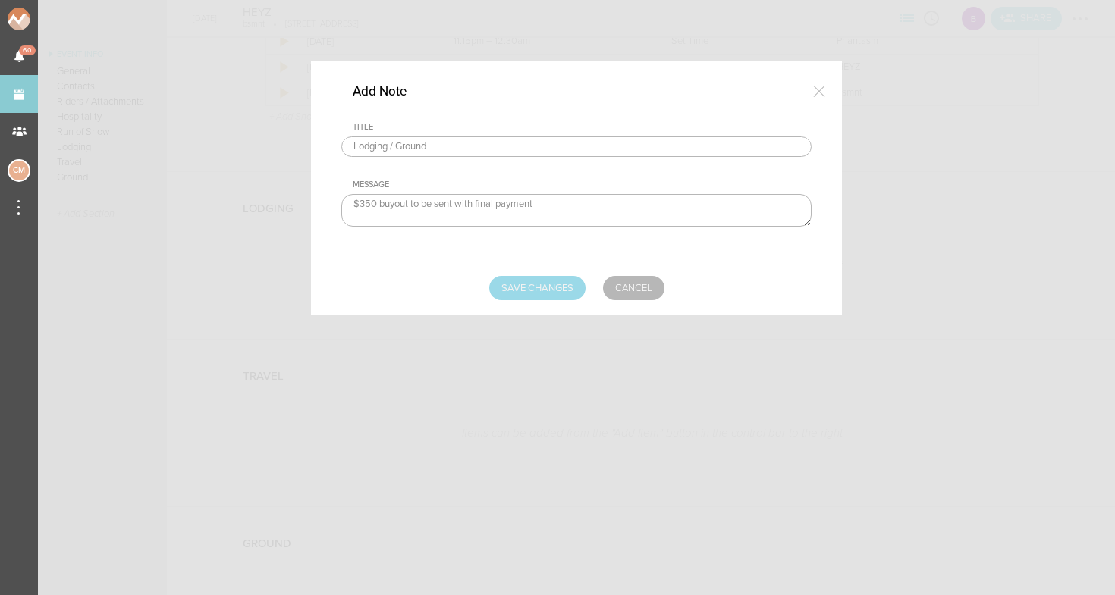
type textarea "$350 buyout to be sent with final payment"
click at [542, 286] on input "Save Changes" at bounding box center [537, 288] width 96 height 24
type input "Saving..."
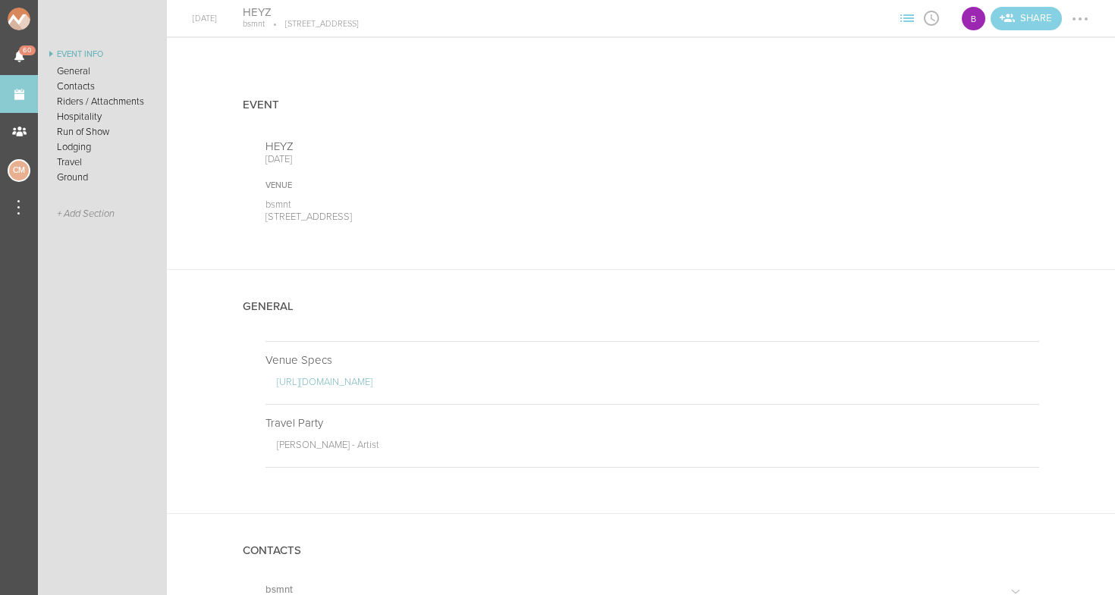
scroll to position [0, 0]
click at [26, 99] on link "Events" at bounding box center [19, 94] width 38 height 38
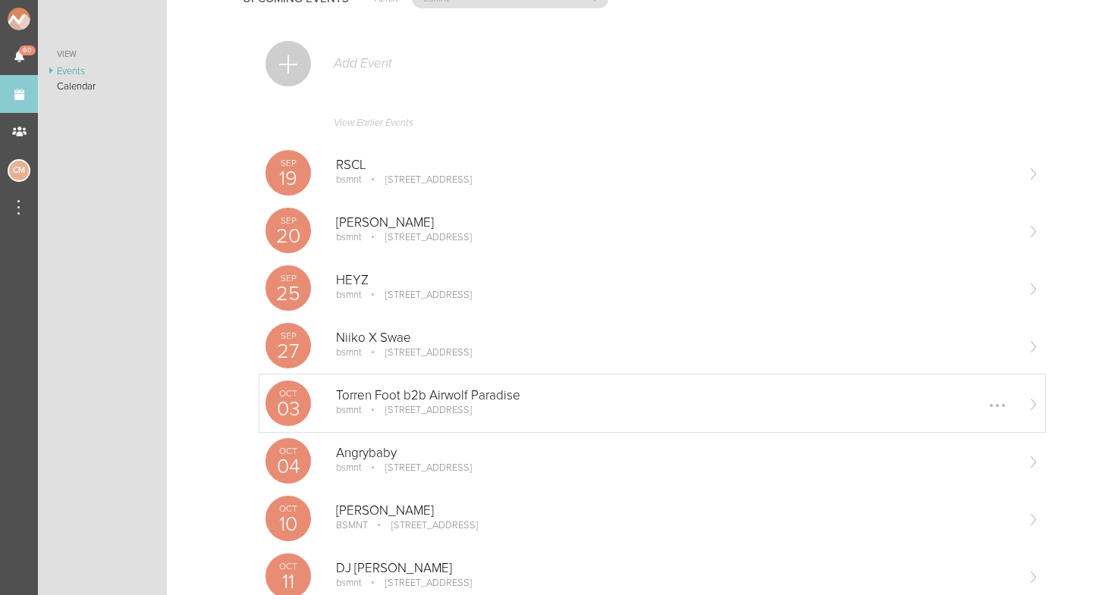
scroll to position [93, 0]
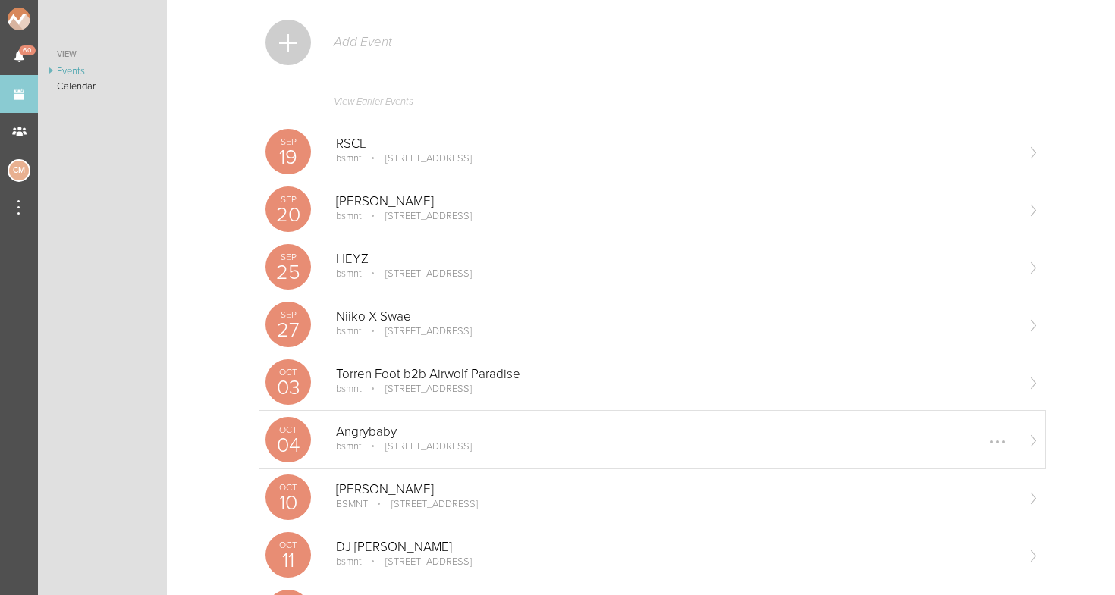
click at [377, 442] on p "[STREET_ADDRESS]" at bounding box center [418, 447] width 108 height 12
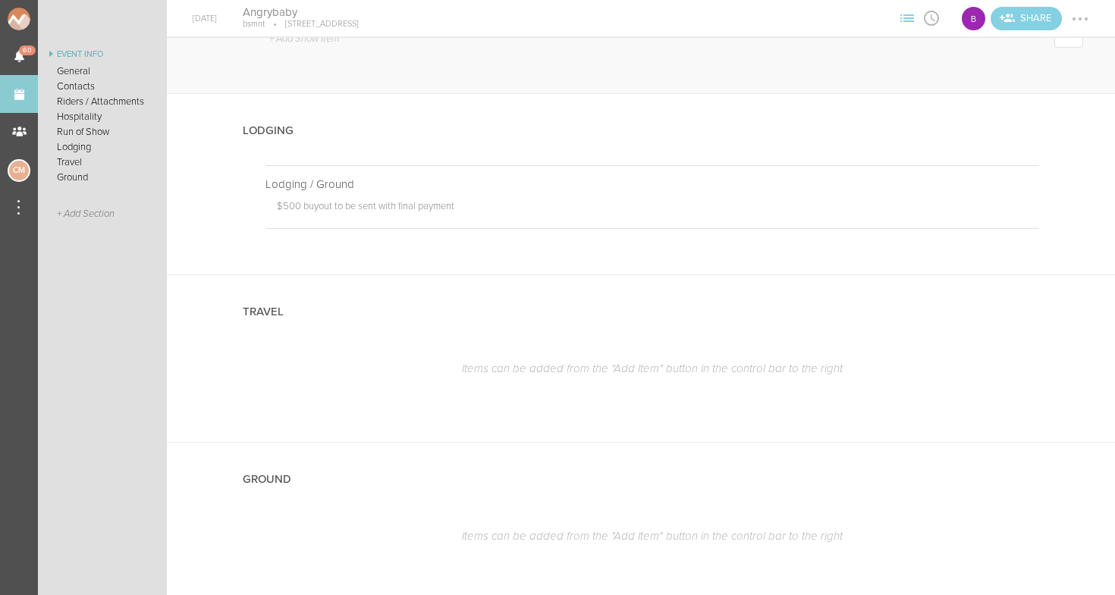
scroll to position [1309, 0]
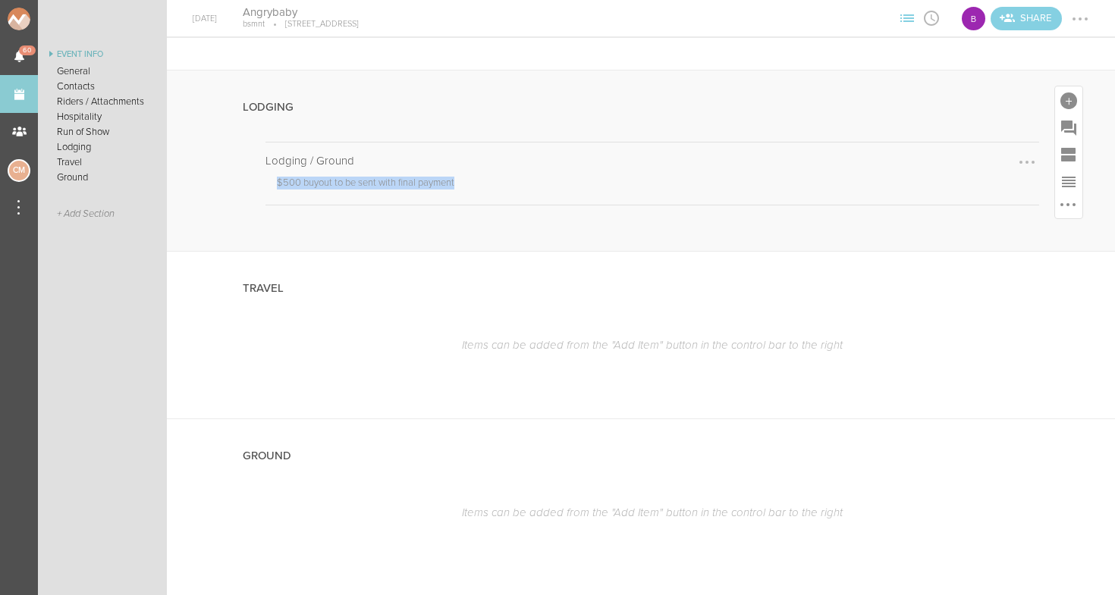
drag, startPoint x: 278, startPoint y: 177, endPoint x: 465, endPoint y: 178, distance: 187.3
click at [465, 178] on p "$500 buyout to be sent with final payment" at bounding box center [658, 185] width 762 height 17
copy p "$500 buyout to be sent with final payment"
click at [572, 192] on div "Lodging / Ground $500 buyout to be sent with final payment" at bounding box center [652, 174] width 774 height 62
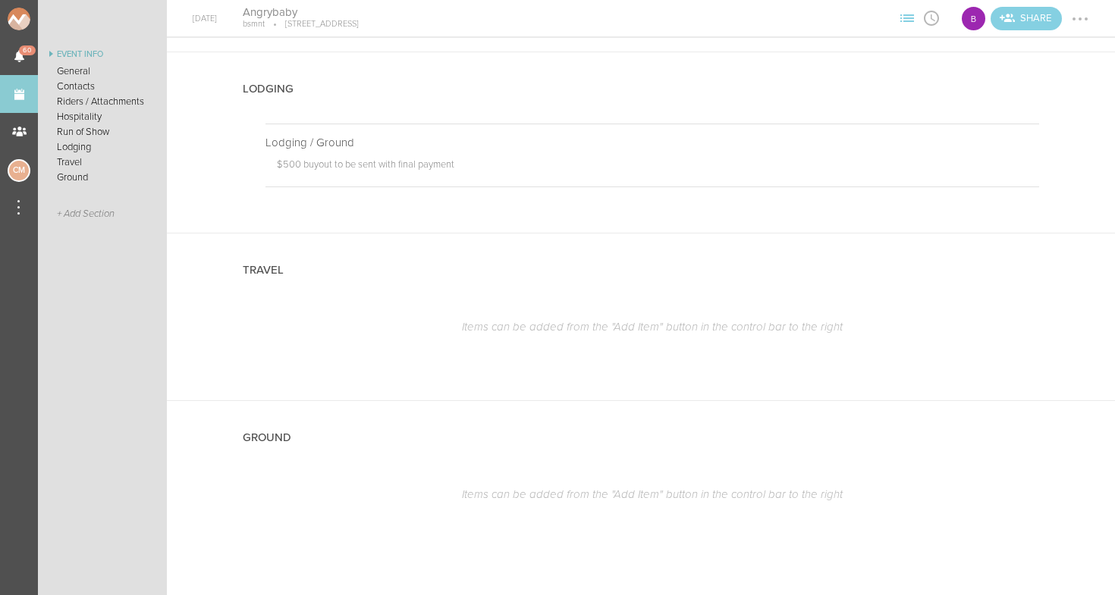
scroll to position [1327, 0]
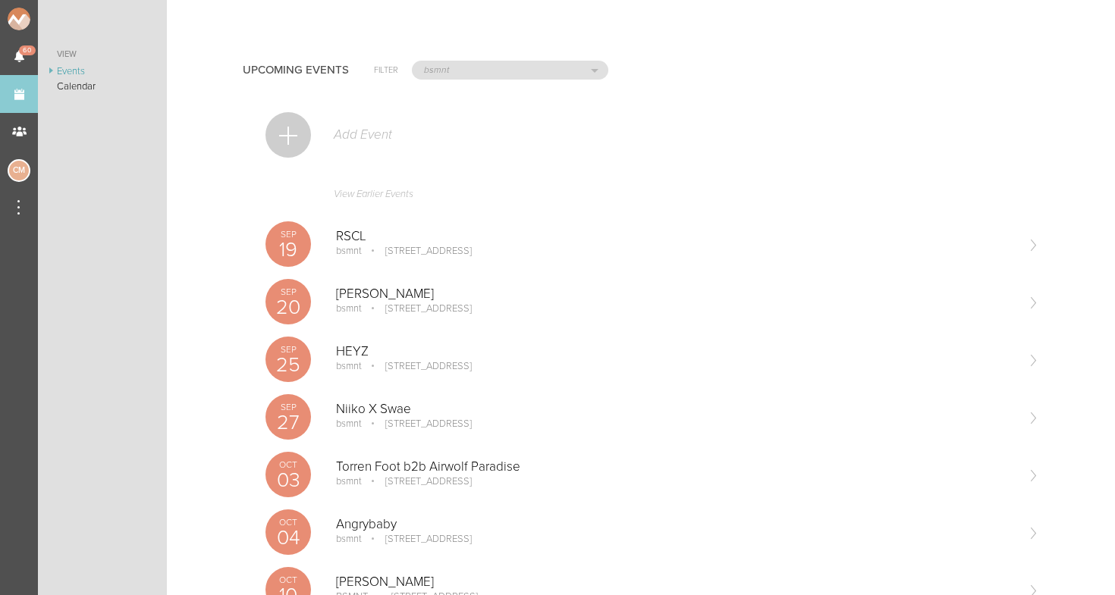
click at [442, 81] on div "Upcoming Events Filter All Teams bsmnt The Grand Mémoire Big Night Live Sonia F…" at bounding box center [641, 68] width 796 height 76
select select "20"
click at [385, 466] on p "Beachcrimes" at bounding box center [675, 467] width 679 height 15
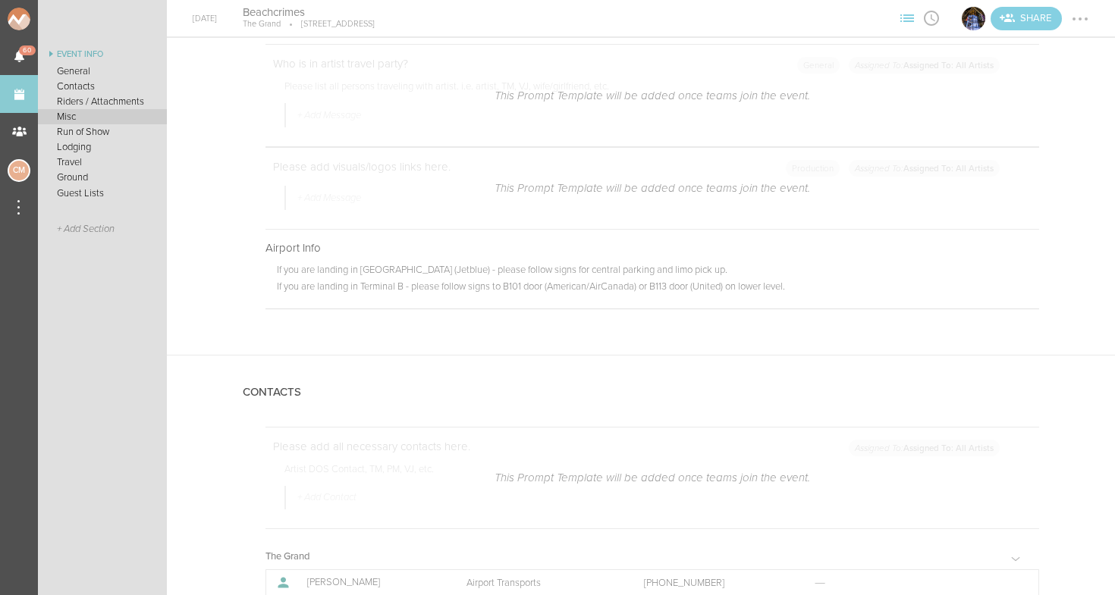
scroll to position [249, 0]
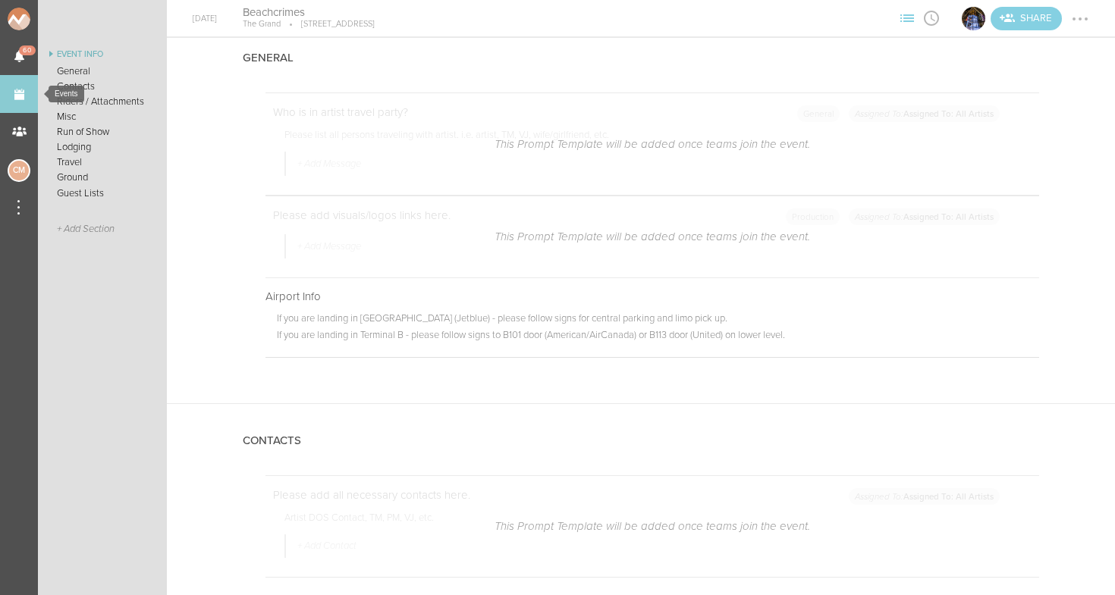
click at [20, 88] on link "Events" at bounding box center [19, 94] width 38 height 38
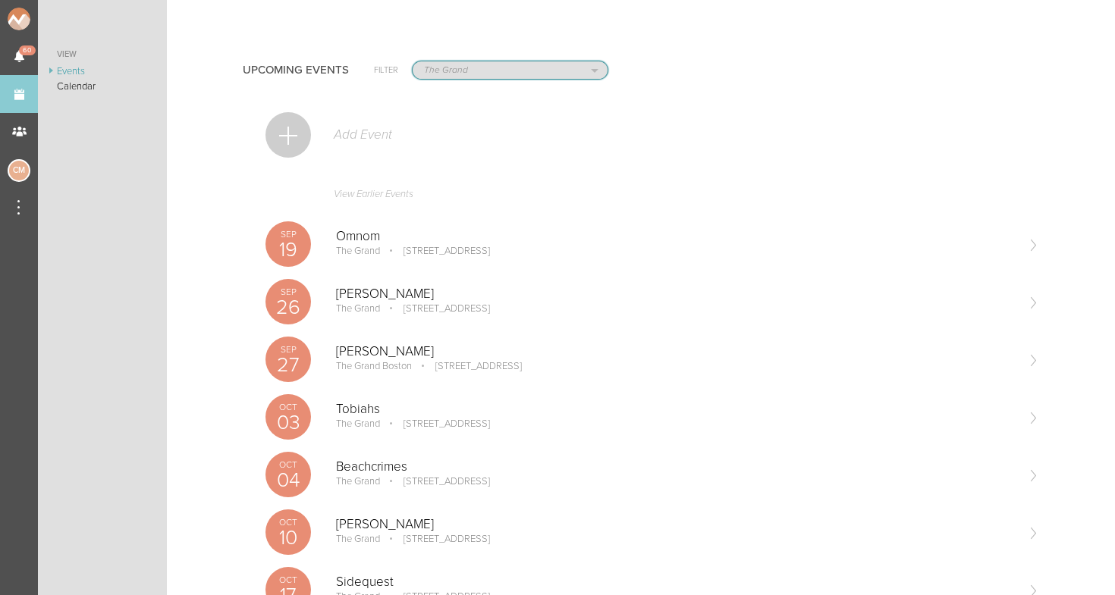
select select "925"
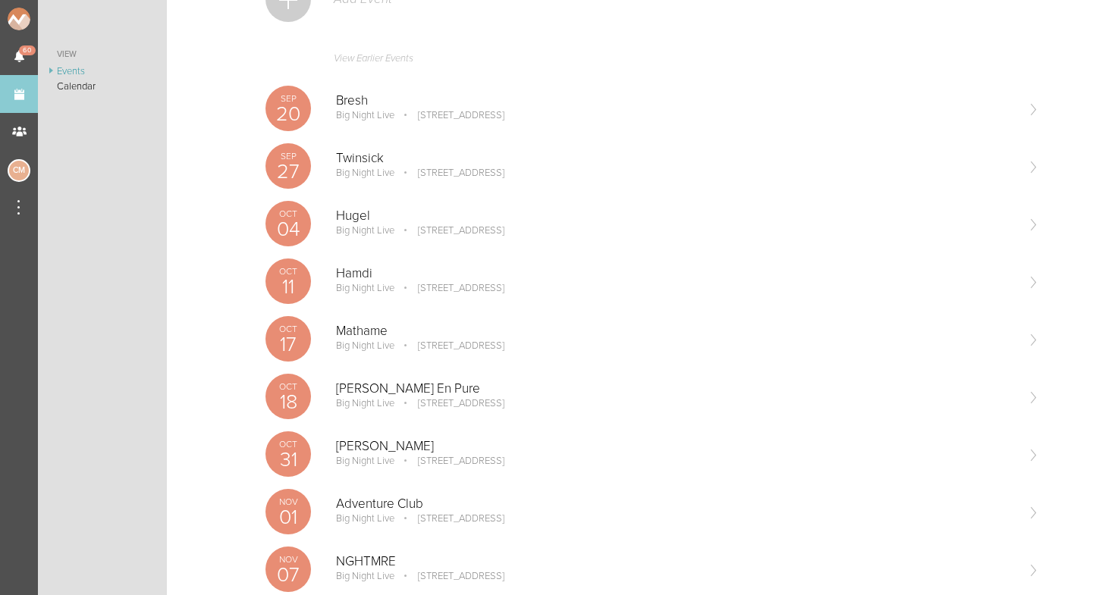
scroll to position [154, 0]
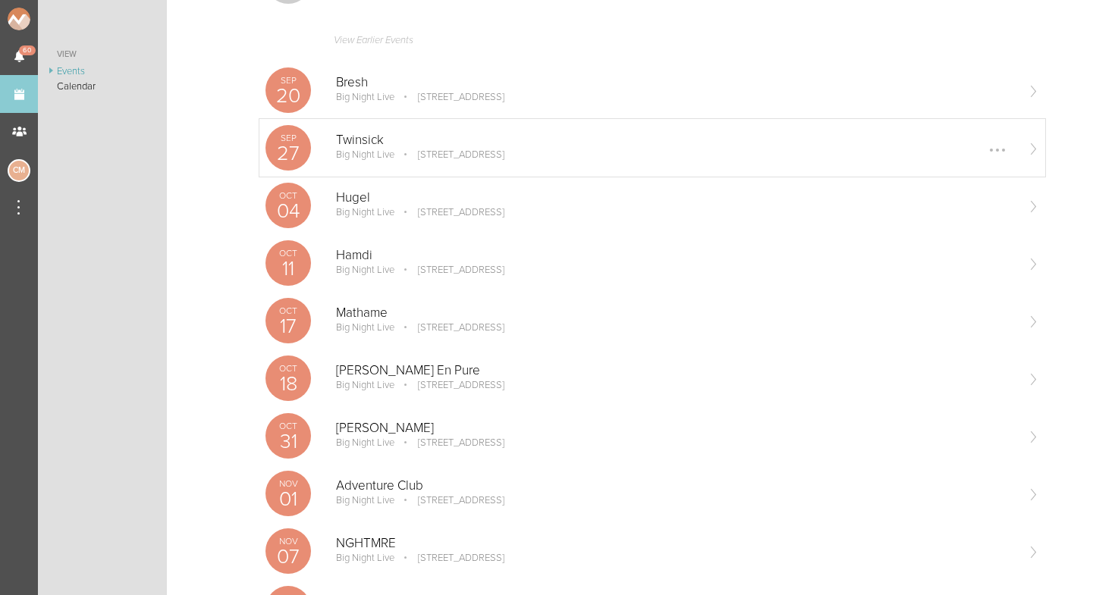
click at [456, 161] on div "Twinsick Big Night Live 110 Causeway St, Boston, MA 02114, USA Edit Remove" at bounding box center [675, 148] width 679 height 30
click at [381, 222] on div "Oct 04 Hugel Big Night Live 110 Causeway St, Boston, MA 02114, USA Edit Remove" at bounding box center [652, 206] width 786 height 58
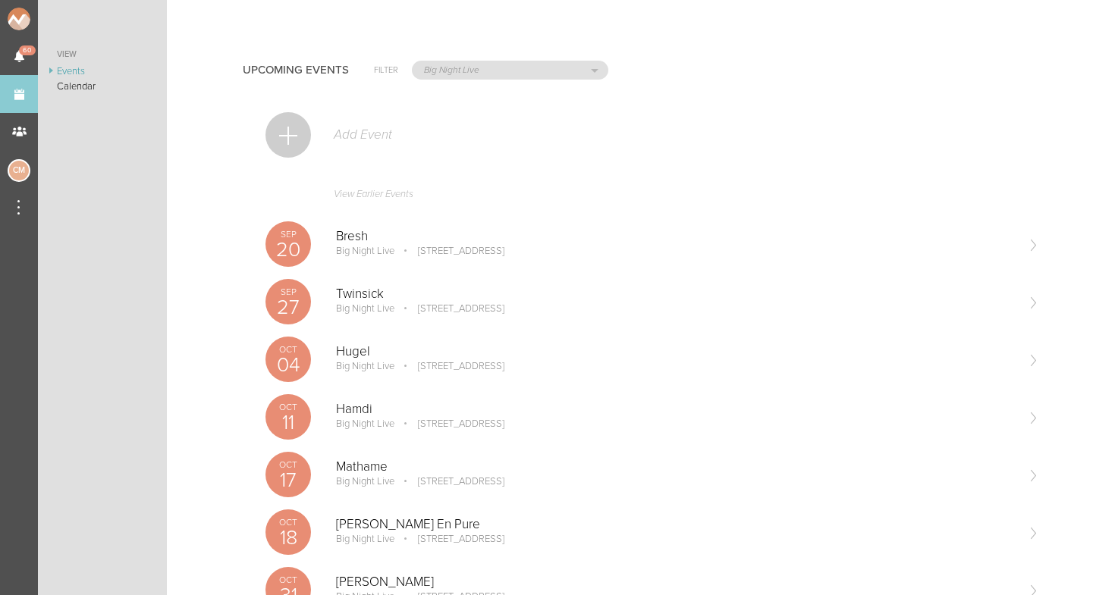
scroll to position [-1, 0]
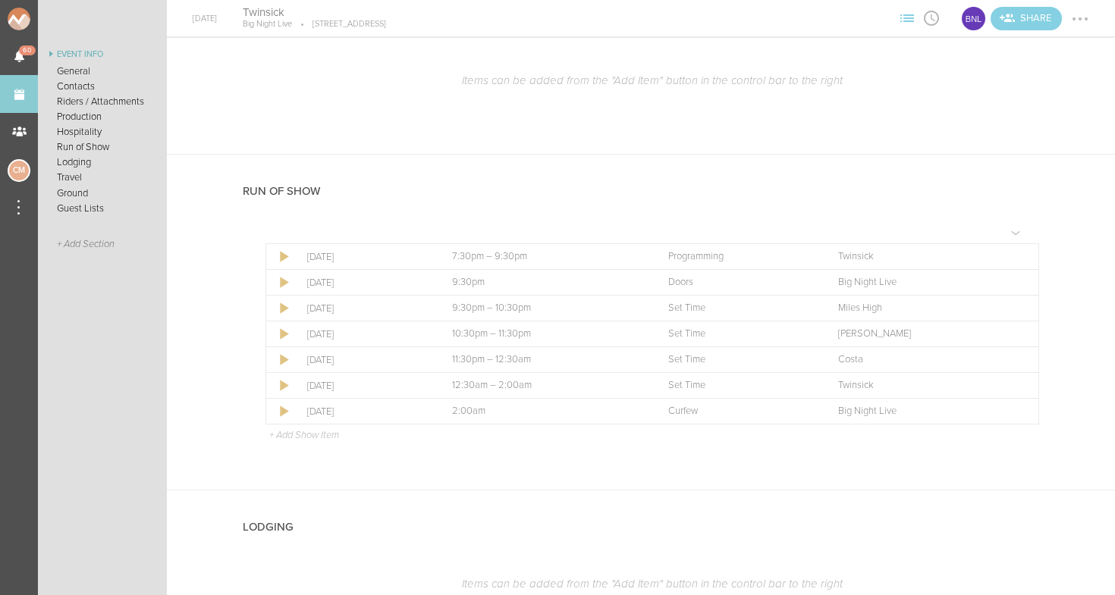
scroll to position [2012, 0]
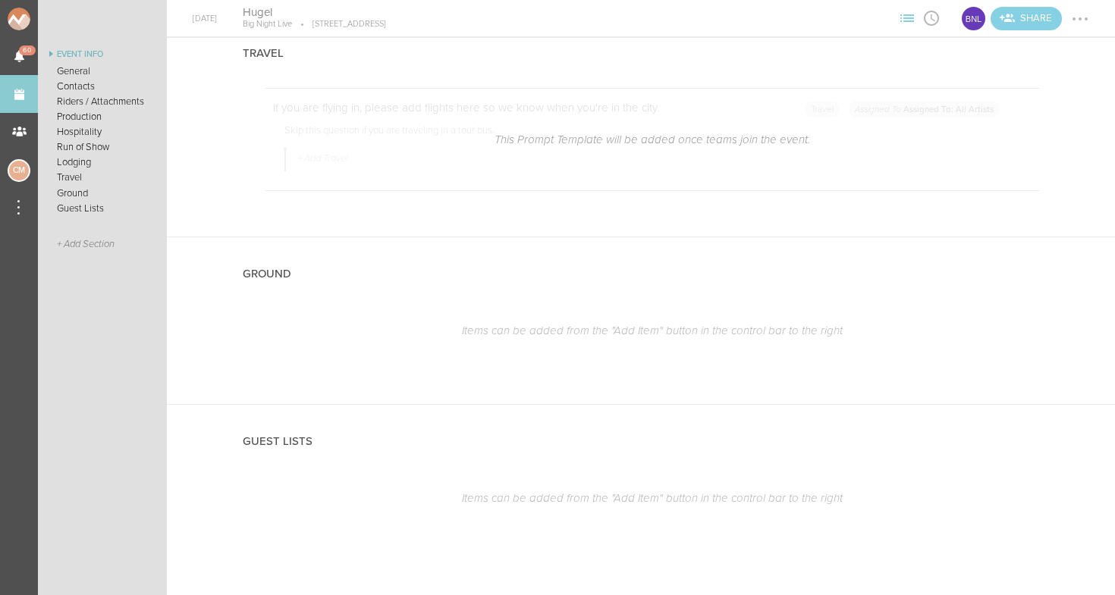
scroll to position [2468, 0]
